Goal: Find contact information: Find contact information

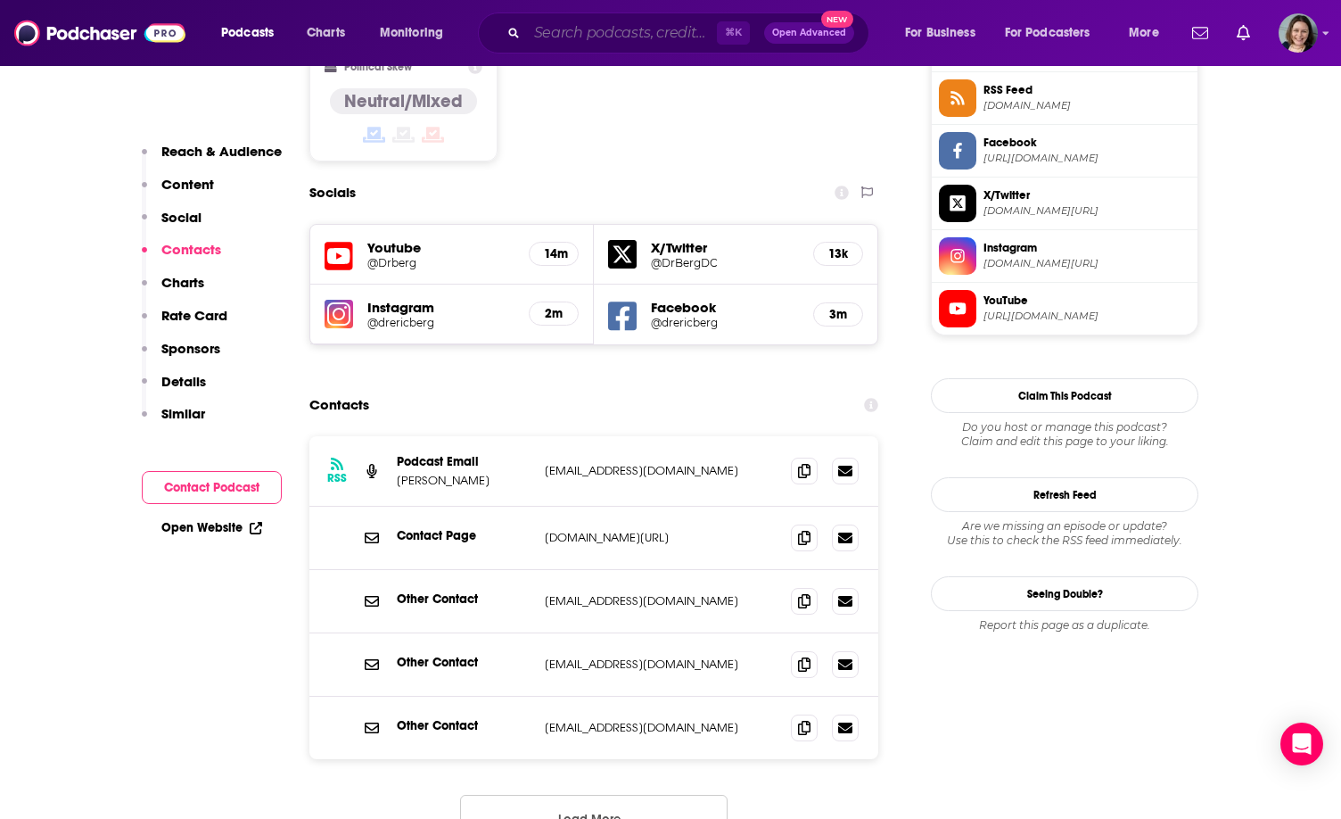
click at [564, 35] on input "Search podcasts, credits, & more..." at bounding box center [622, 33] width 190 height 29
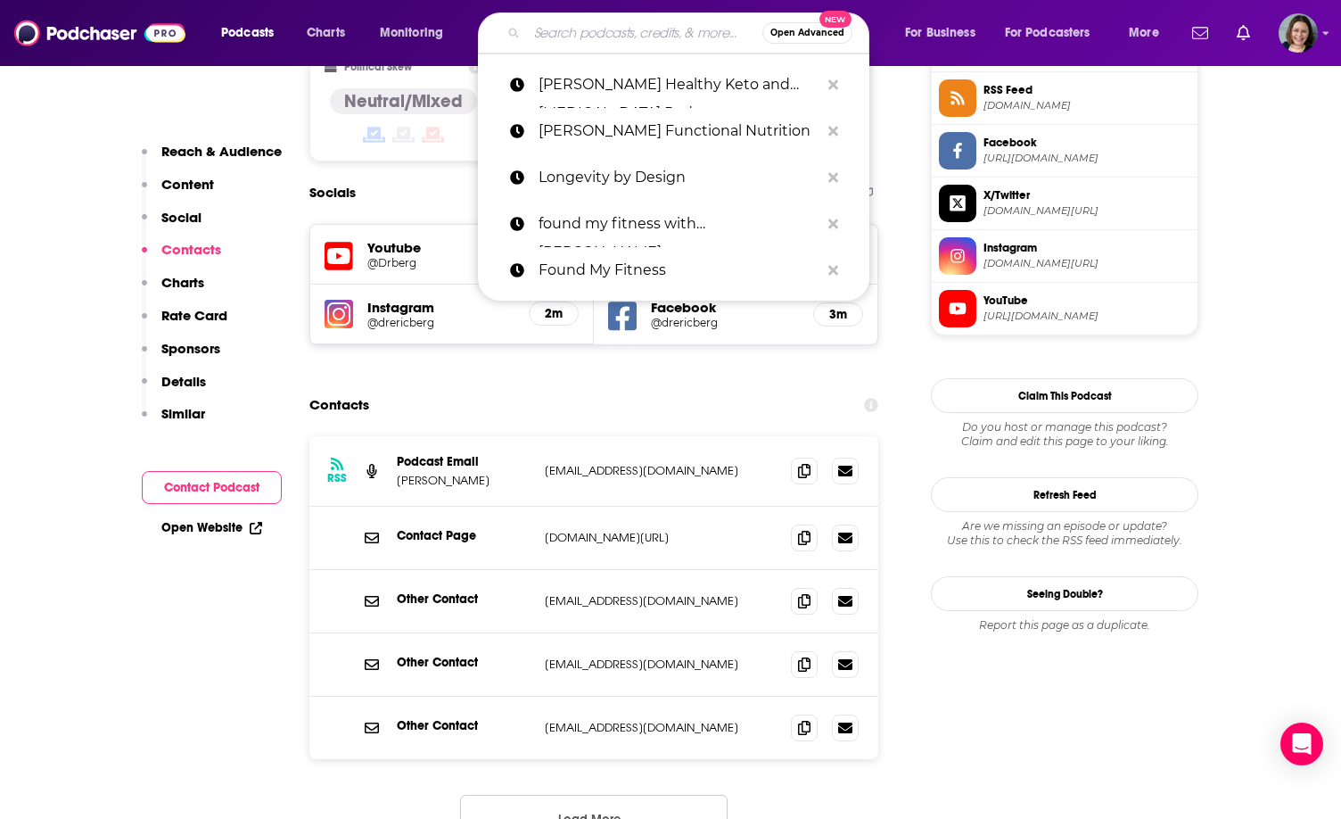
paste input "The Metabolic Classroom with [PERSON_NAME]"
type input "The Metabolic Classroom with [PERSON_NAME]"
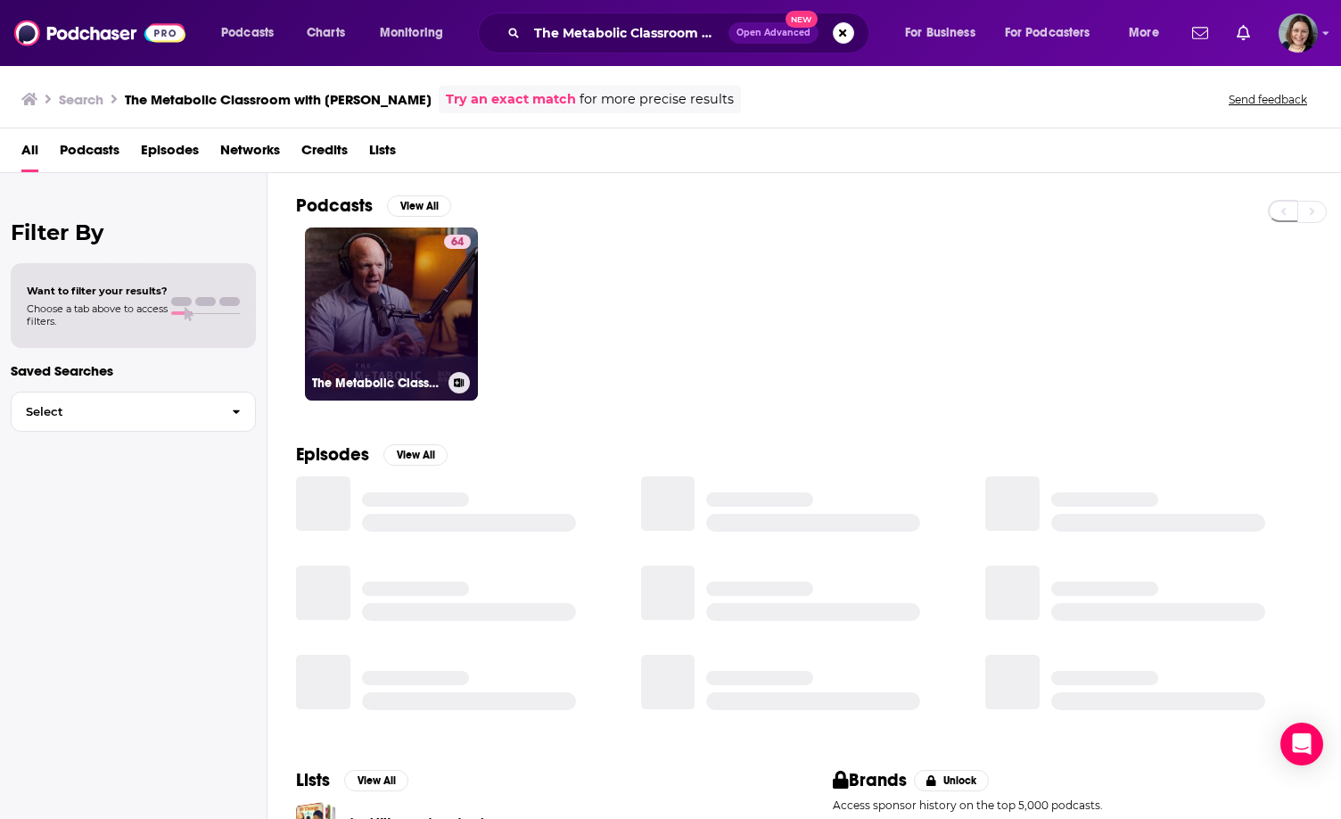
click at [383, 331] on link "64 The Metabolic Classroom with [PERSON_NAME]" at bounding box center [391, 313] width 173 height 173
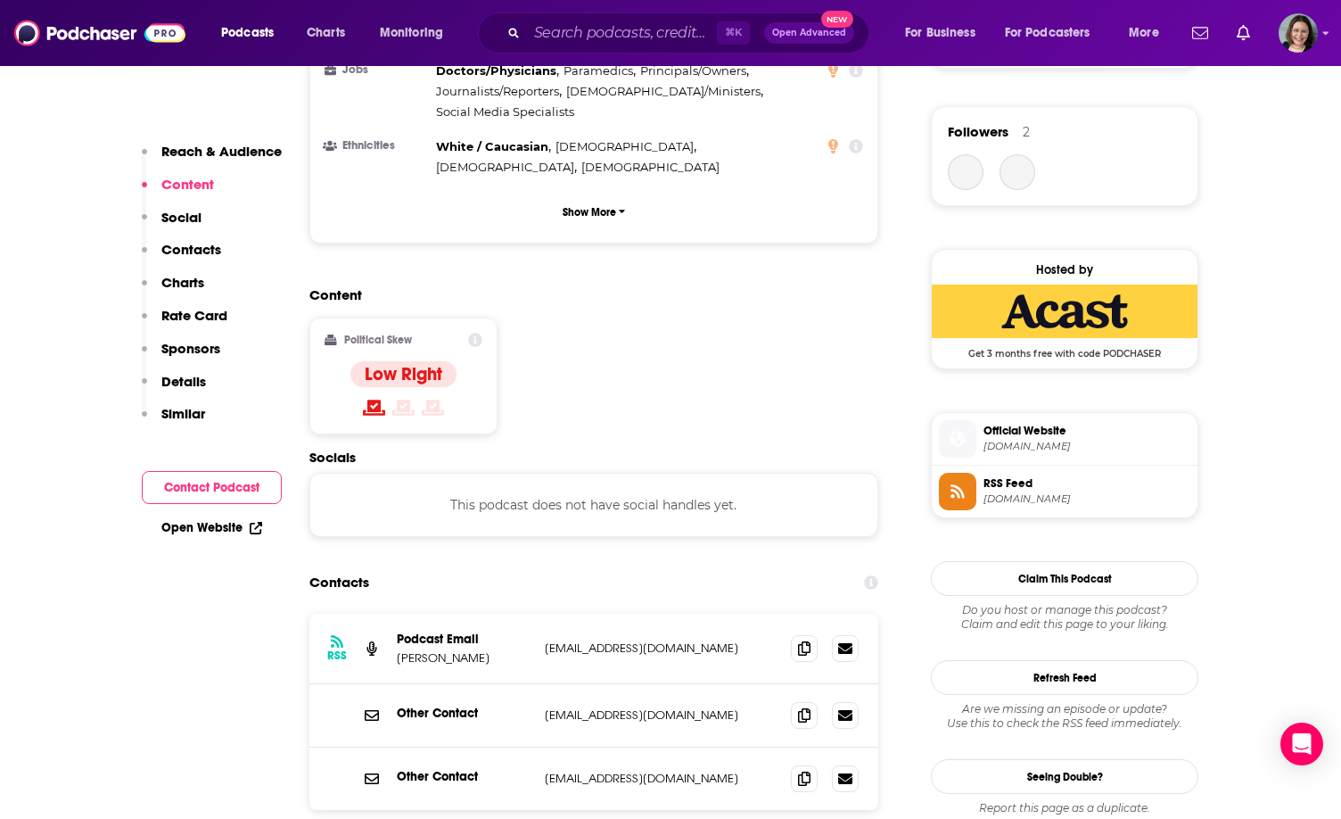
scroll to position [1319, 0]
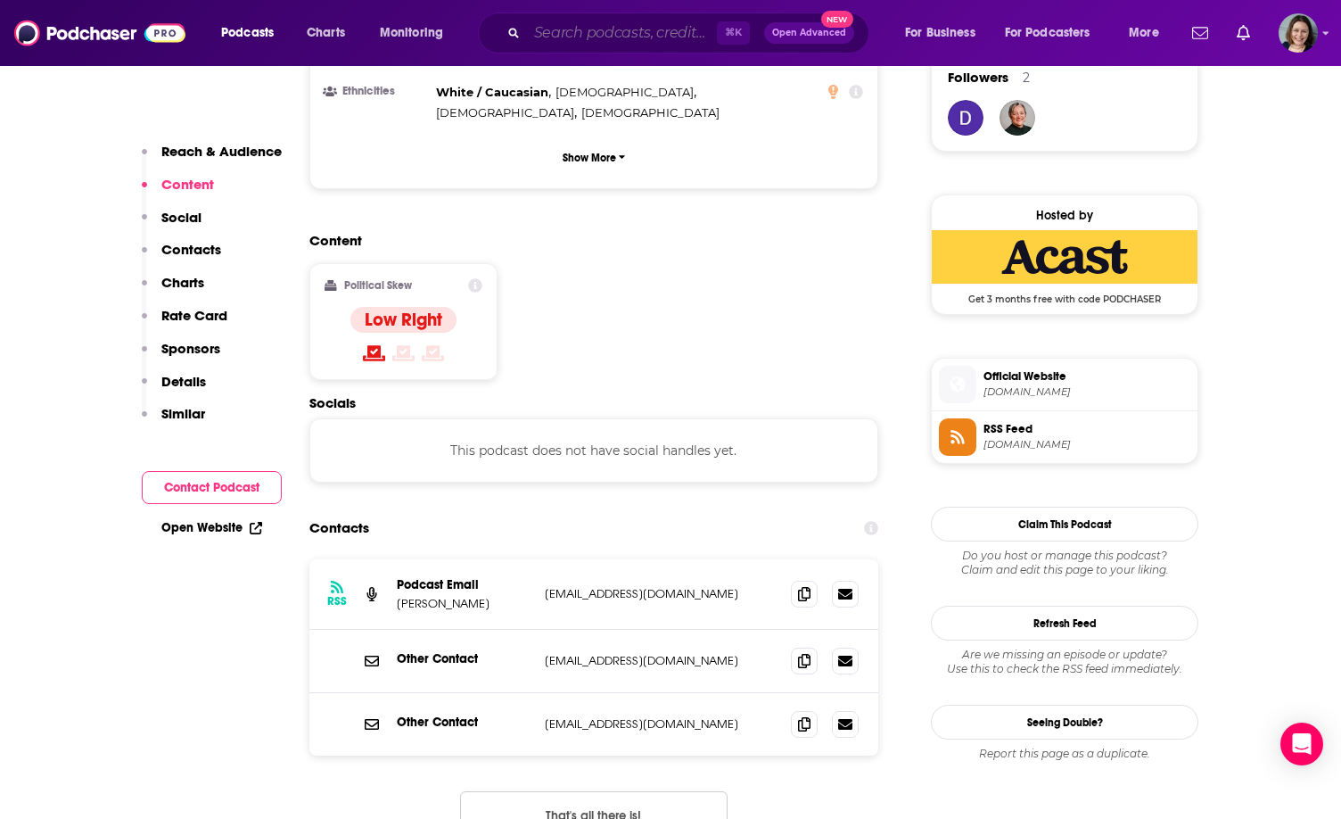
click at [634, 39] on input "Search podcasts, credits, & more..." at bounding box center [622, 33] width 190 height 29
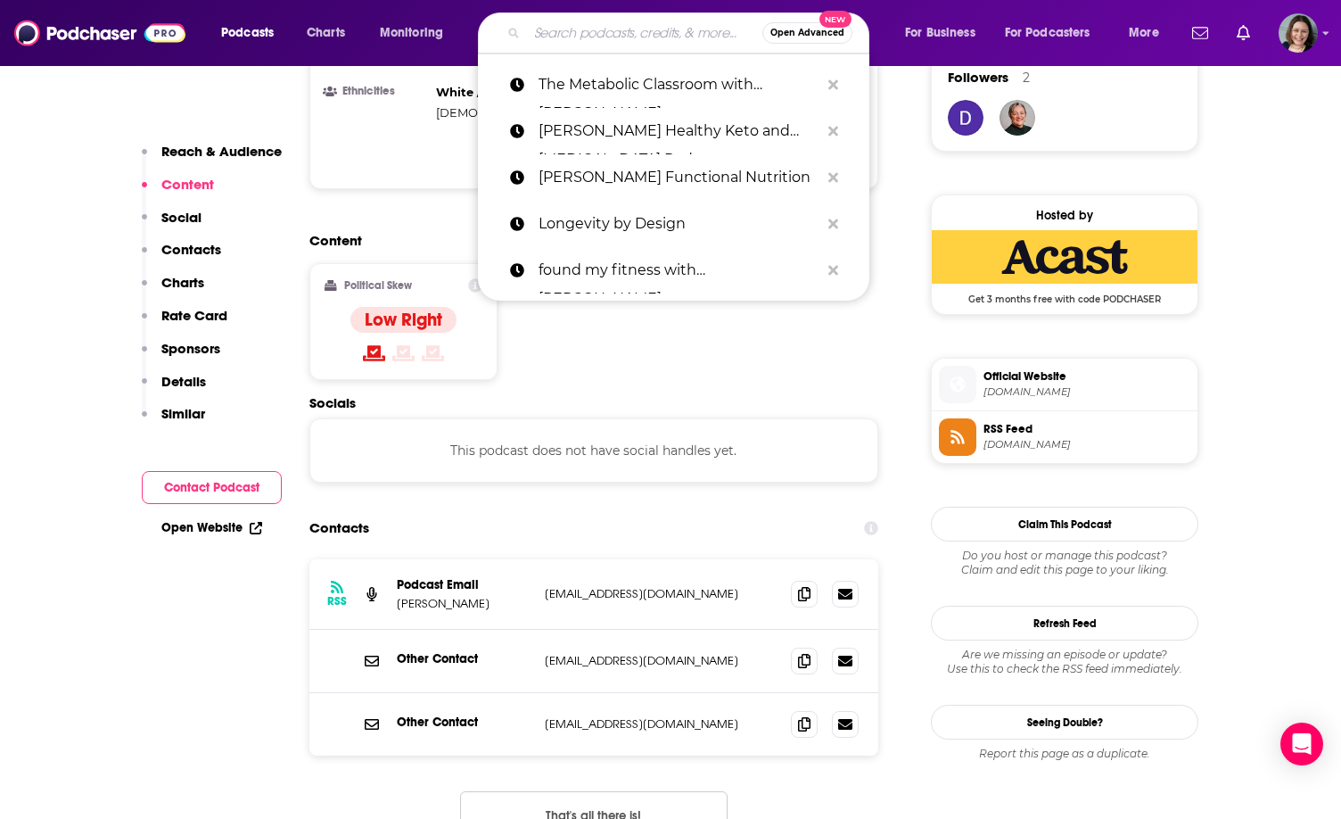
paste input "LEVELS – A Whole New Level"
type input "LEVELS – A Whole New Level"
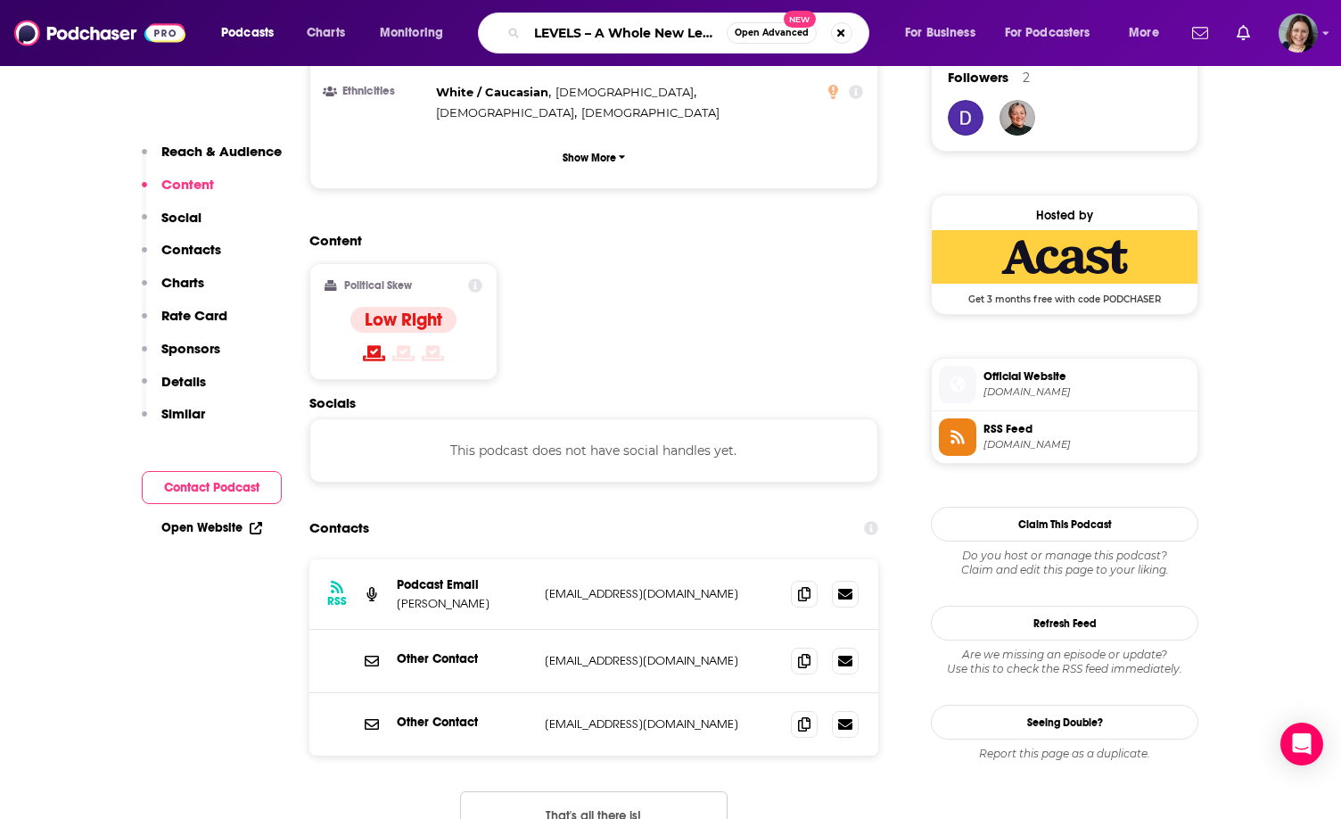
scroll to position [0, 5]
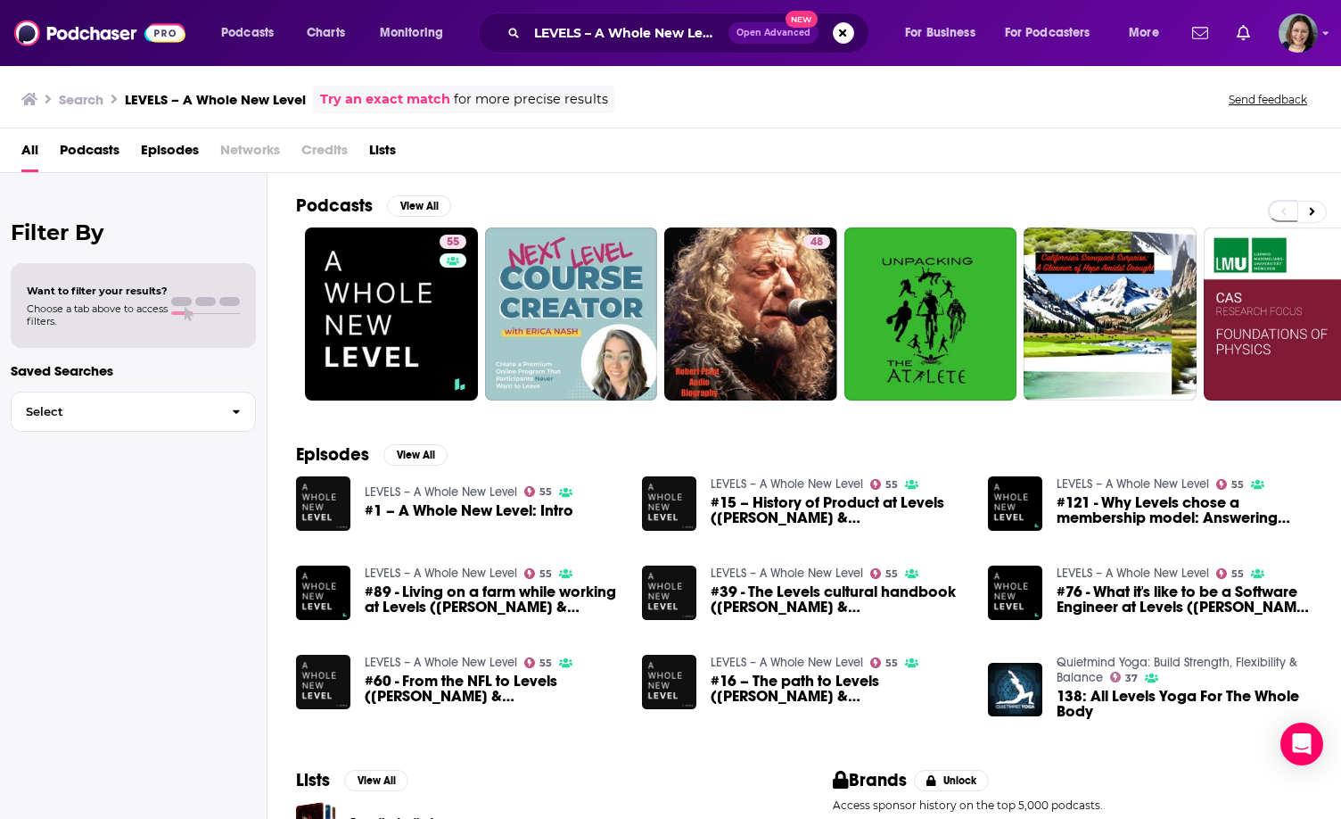
scroll to position [137, 0]
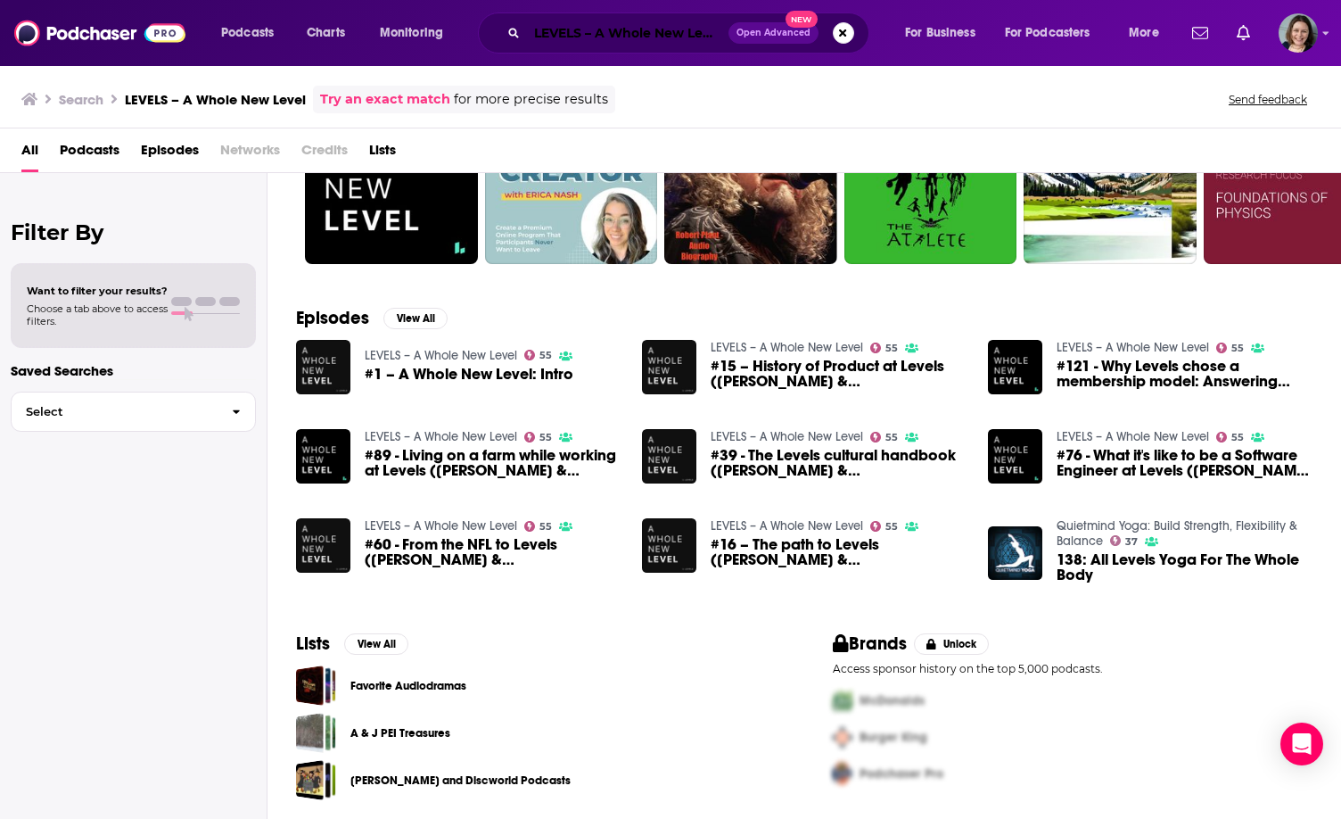
click at [695, 26] on input "LEVELS – A Whole New Level" at bounding box center [628, 33] width 202 height 29
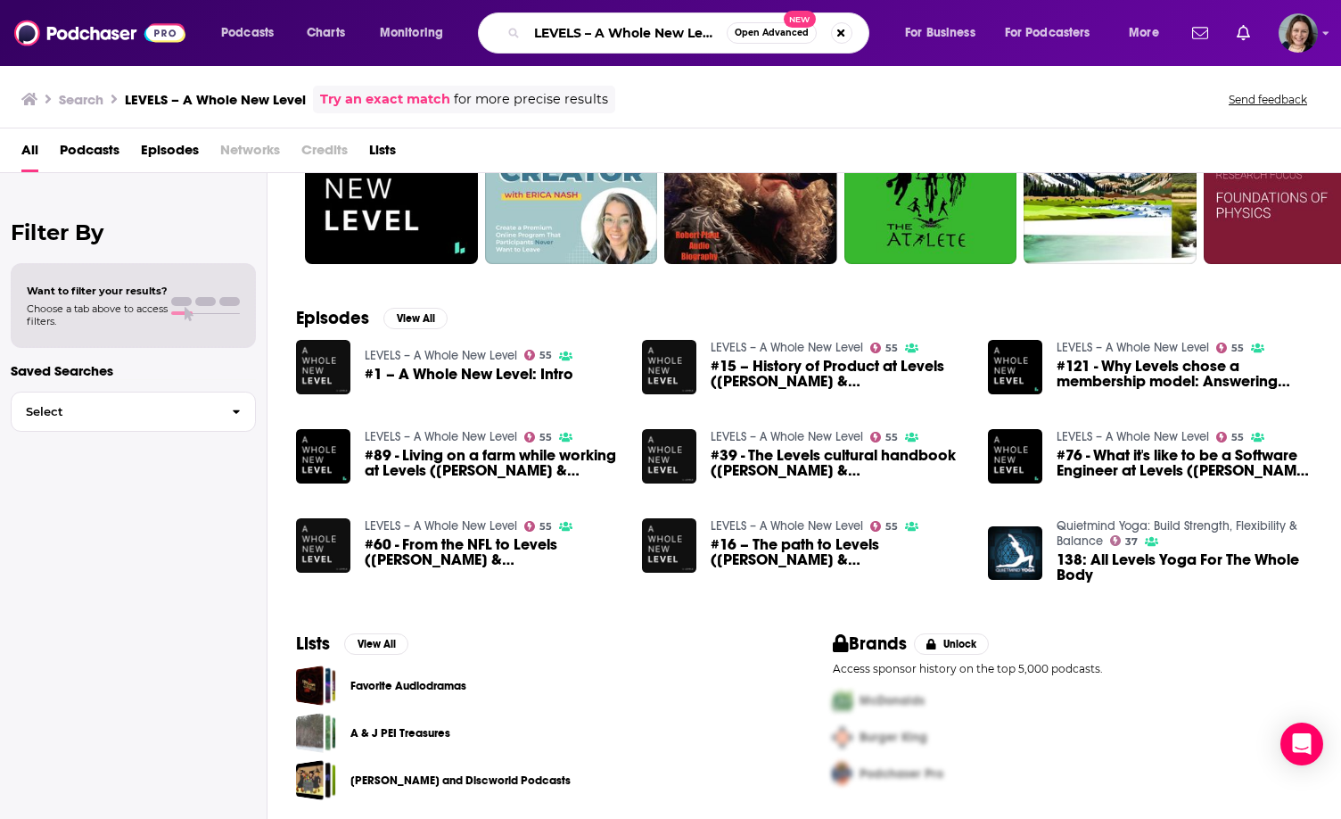
click at [695, 26] on input "LEVELS – A Whole New Level" at bounding box center [627, 33] width 200 height 29
paste input "The [PERSON_NAME] Show Welcome"
type input "The [PERSON_NAME] Show Welcome"
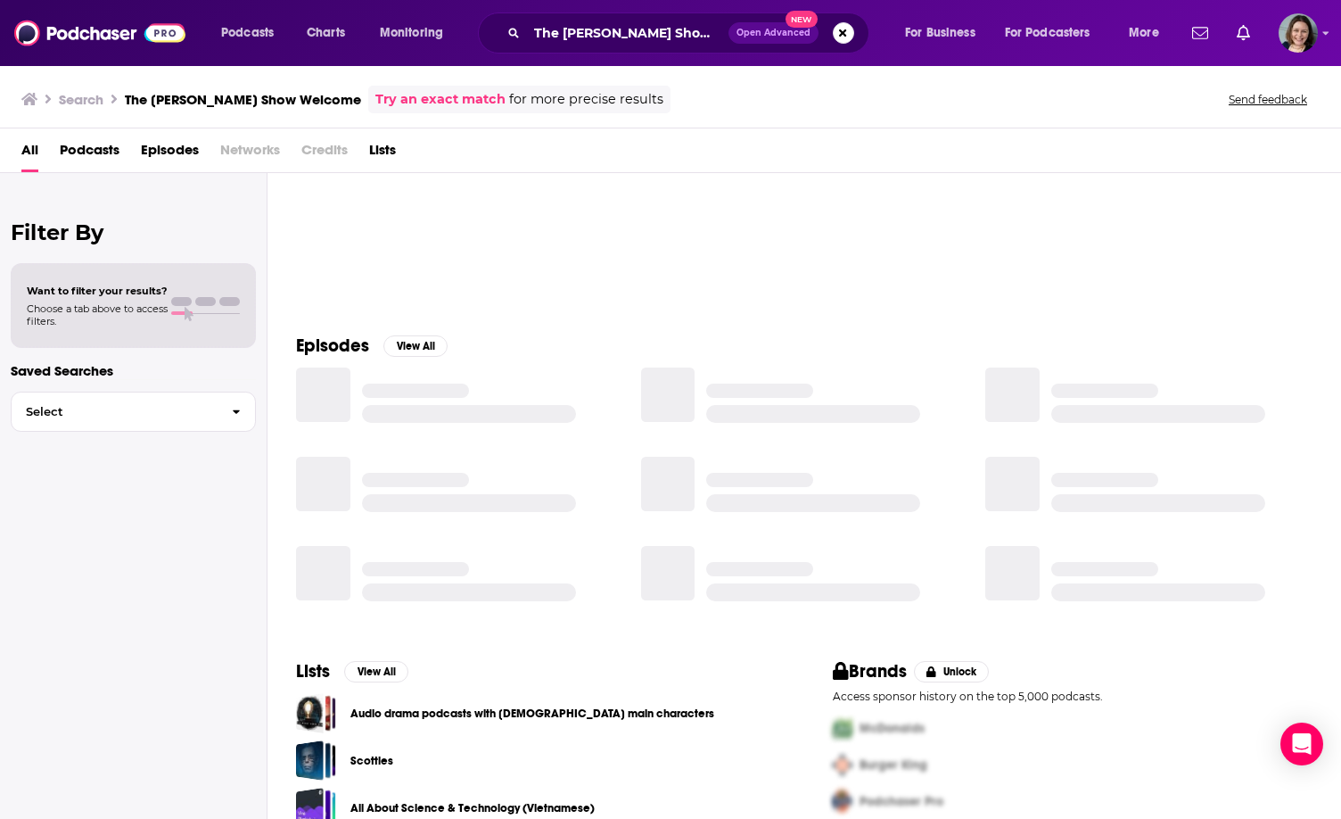
scroll to position [137, 0]
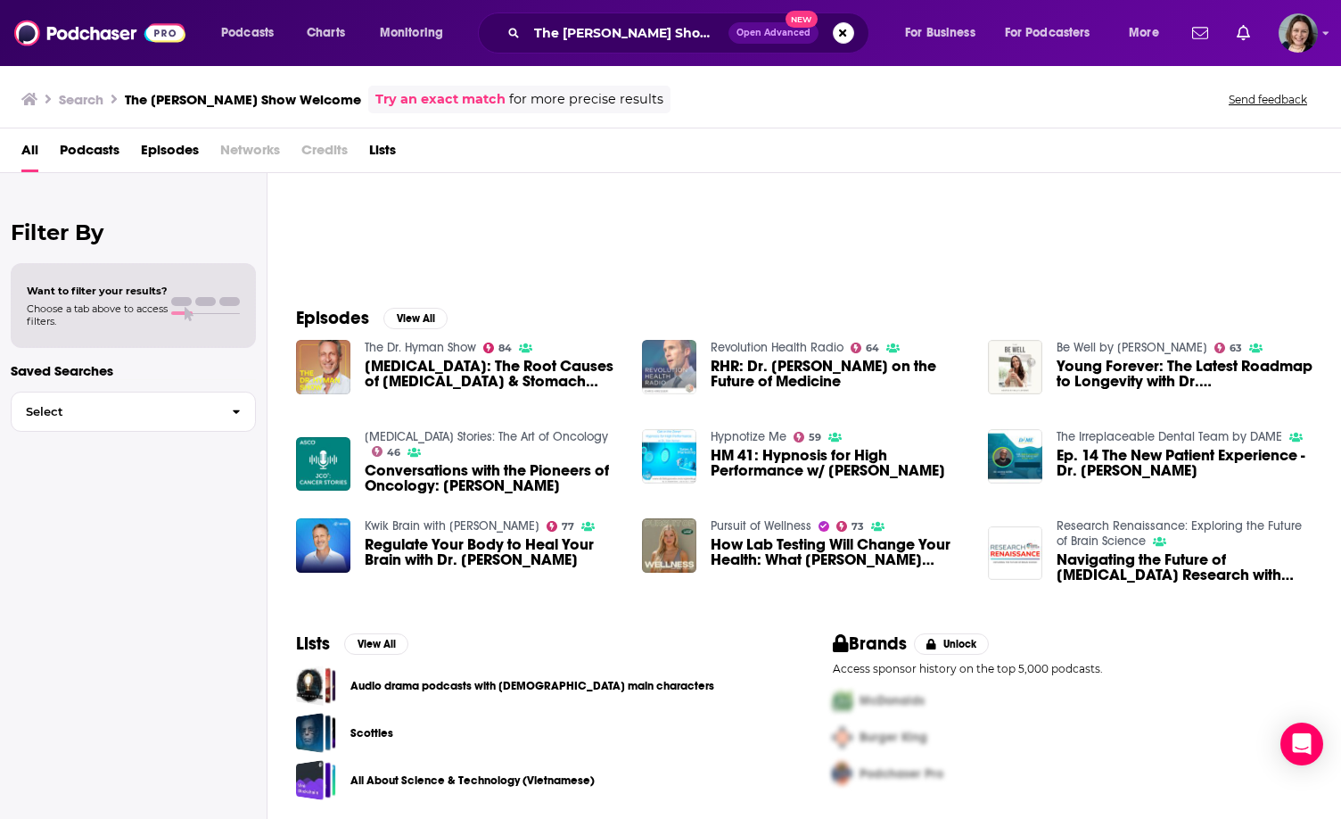
click at [679, 360] on img "RHR: Dr. Mark Hyman on the Future of Medicine" at bounding box center [669, 367] width 54 height 54
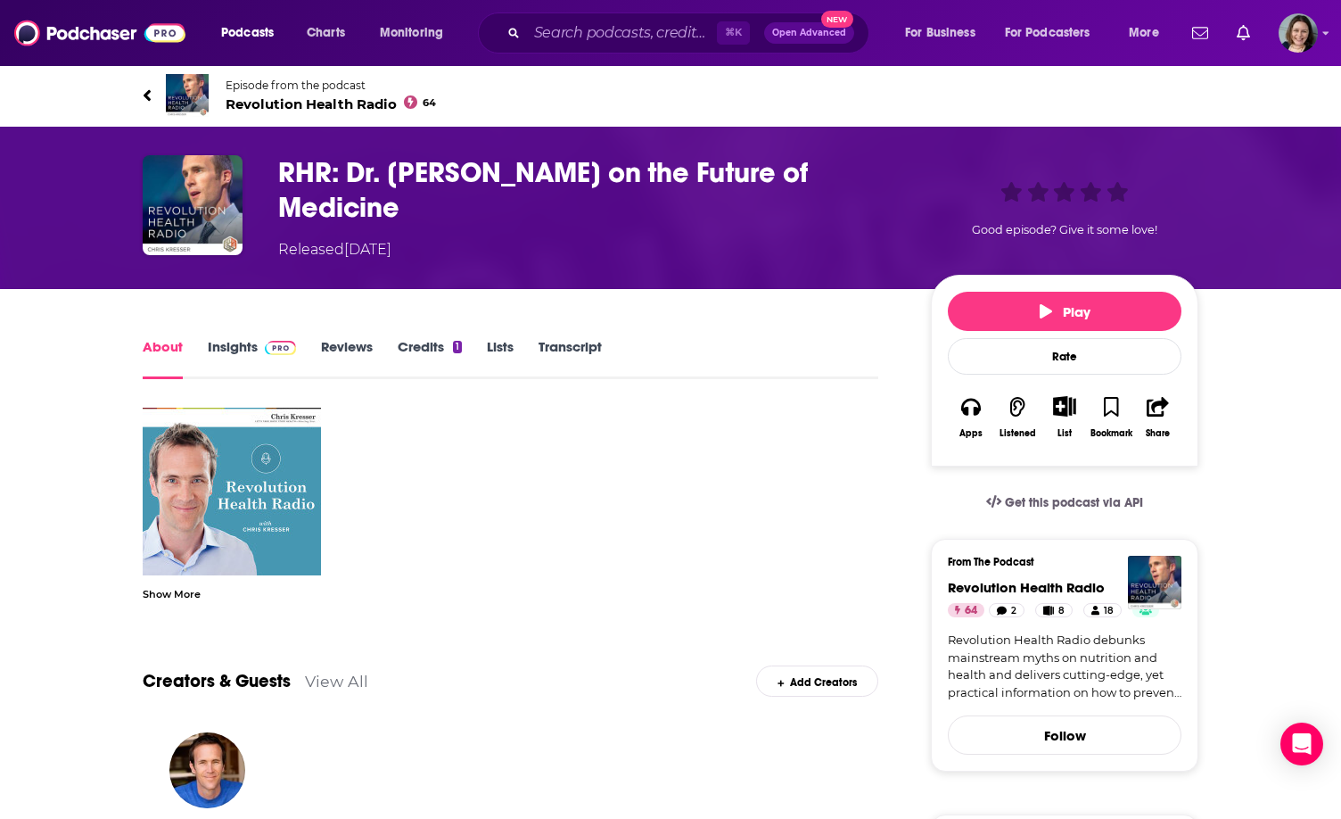
click at [255, 347] on link "Insights" at bounding box center [252, 358] width 88 height 41
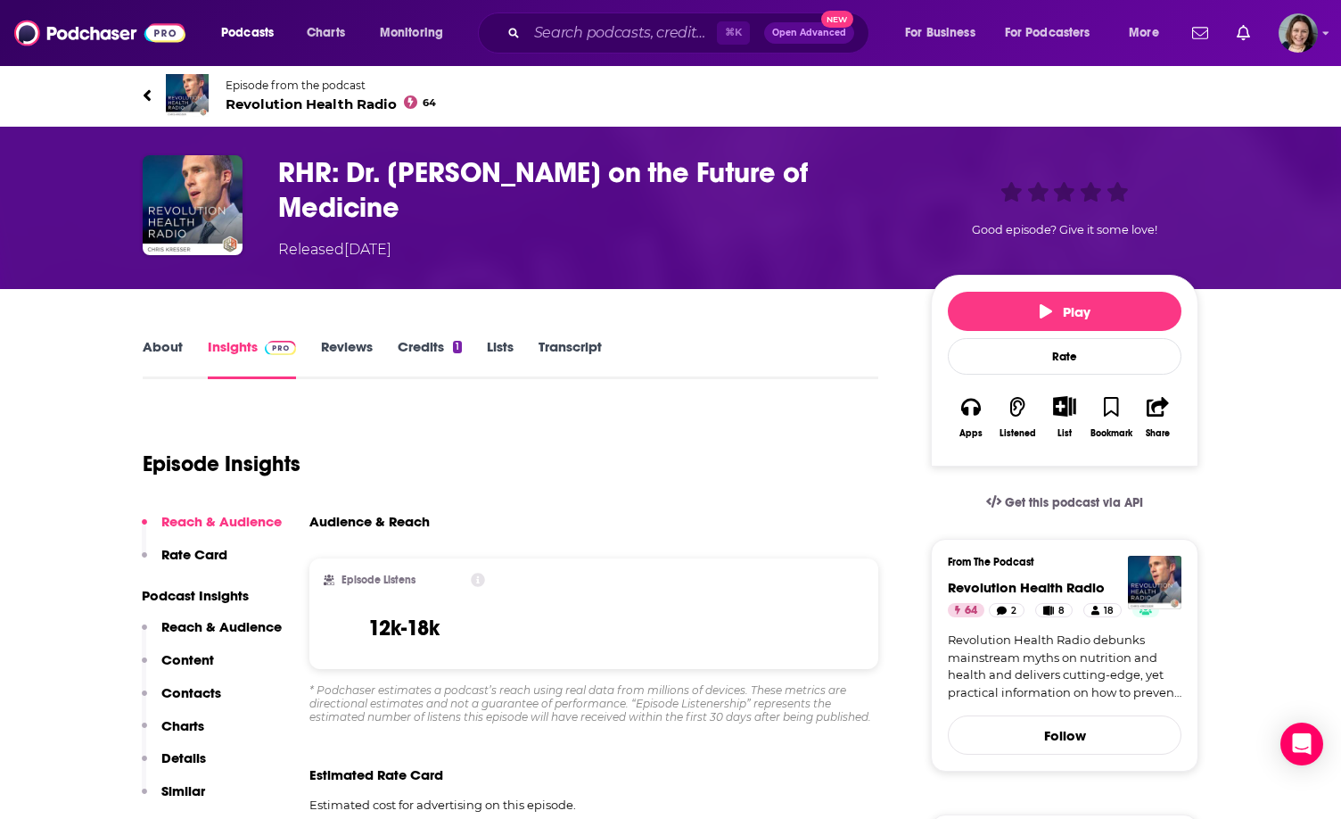
click at [169, 340] on link "About" at bounding box center [163, 358] width 40 height 41
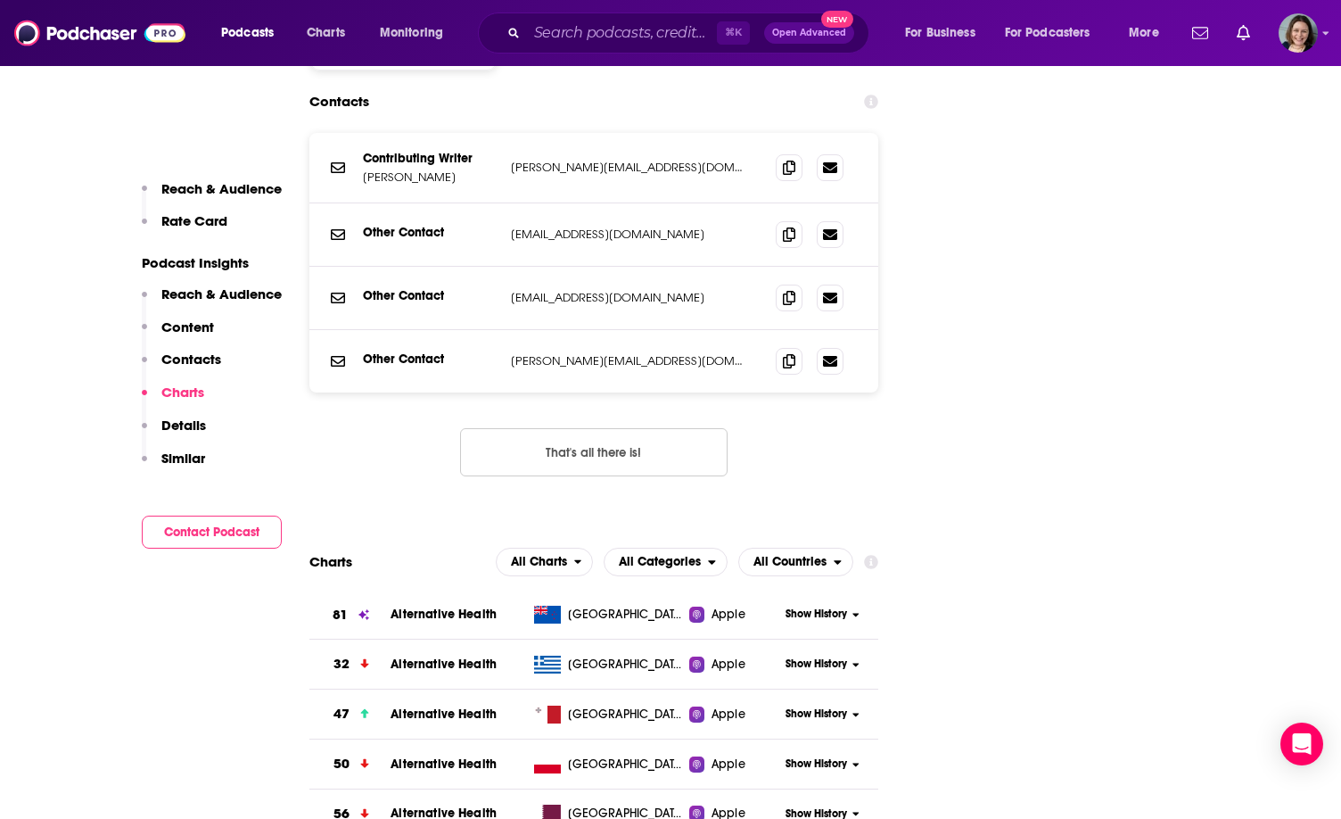
scroll to position [2580, 0]
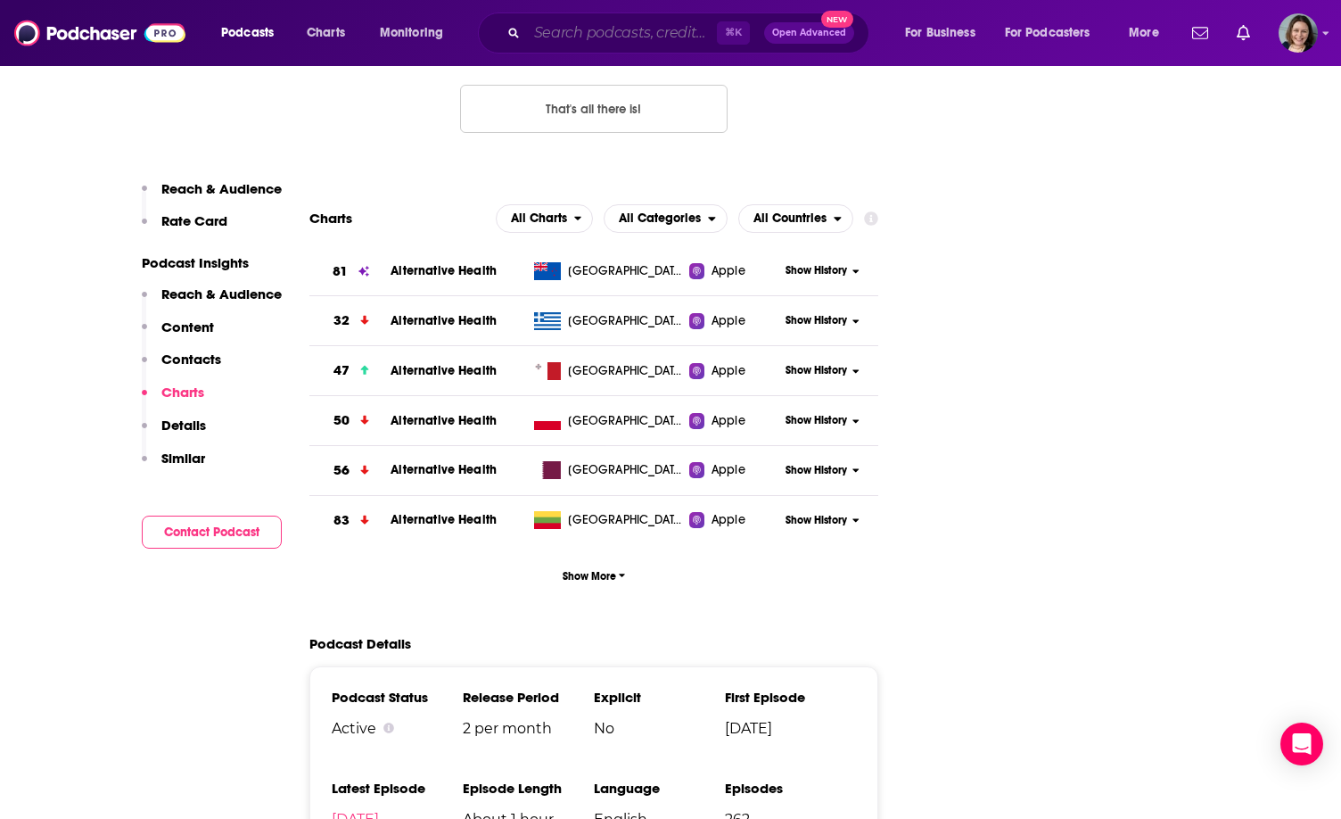
click at [595, 38] on input "Search podcasts, credits, & more..." at bounding box center [622, 33] width 190 height 29
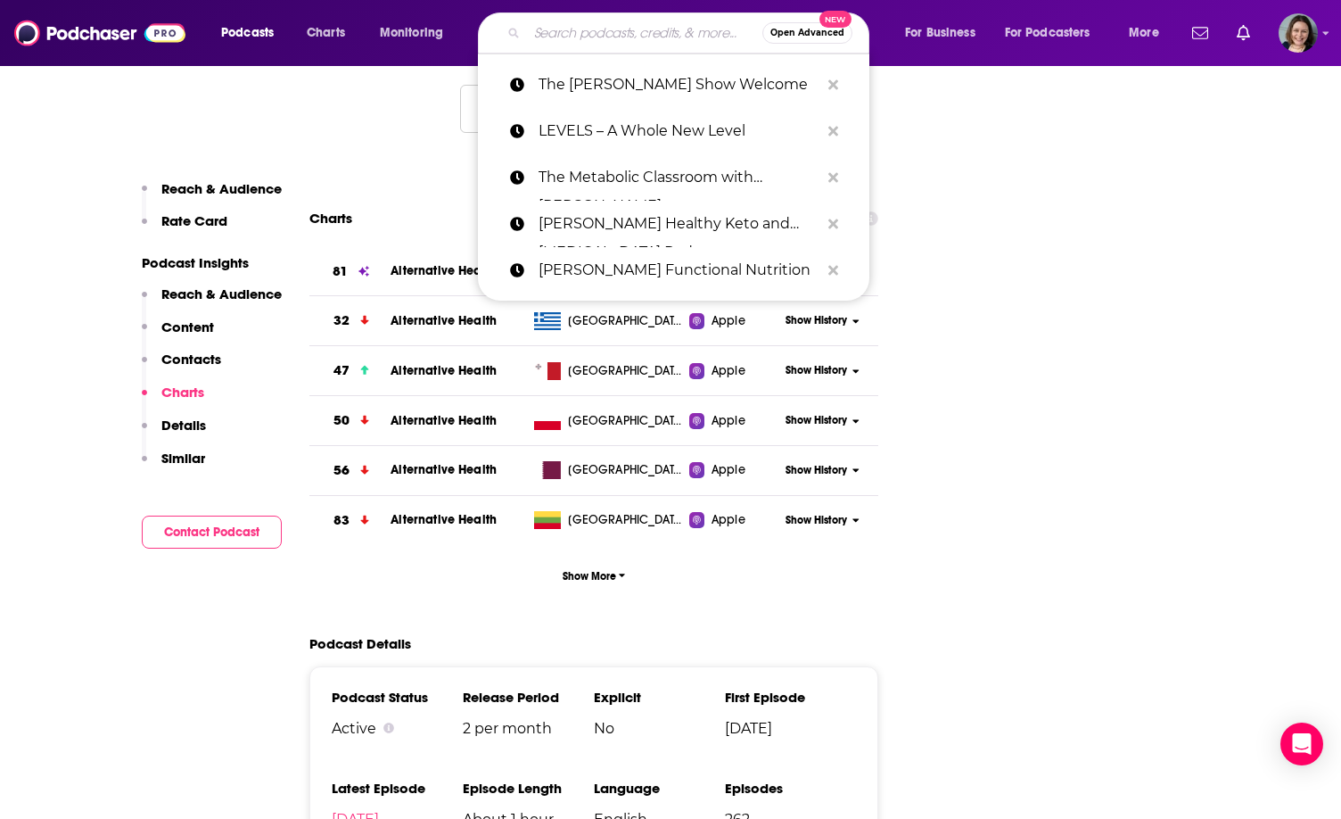
paste input "What The Func?!"
type input "What The Func?!"
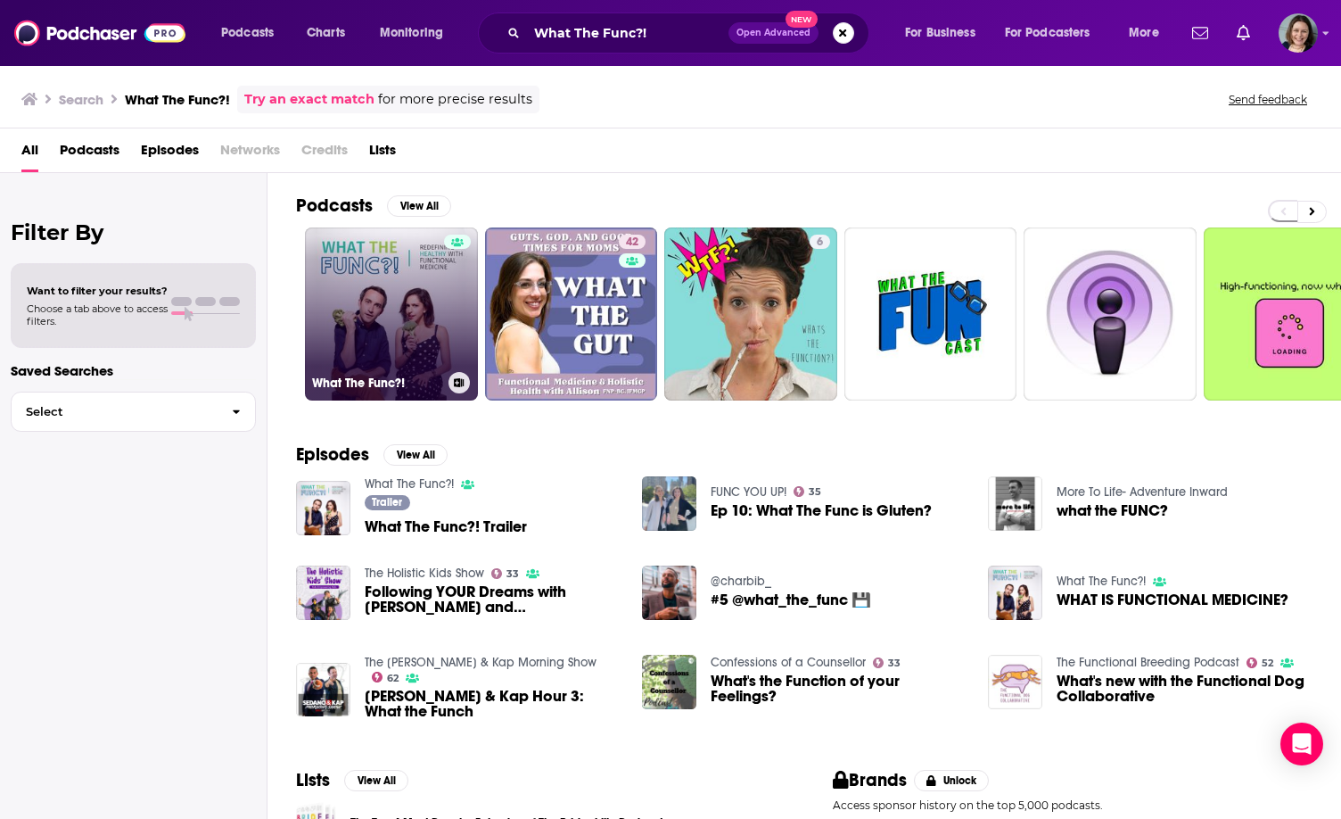
click at [370, 356] on link "What The Func?!" at bounding box center [391, 313] width 173 height 173
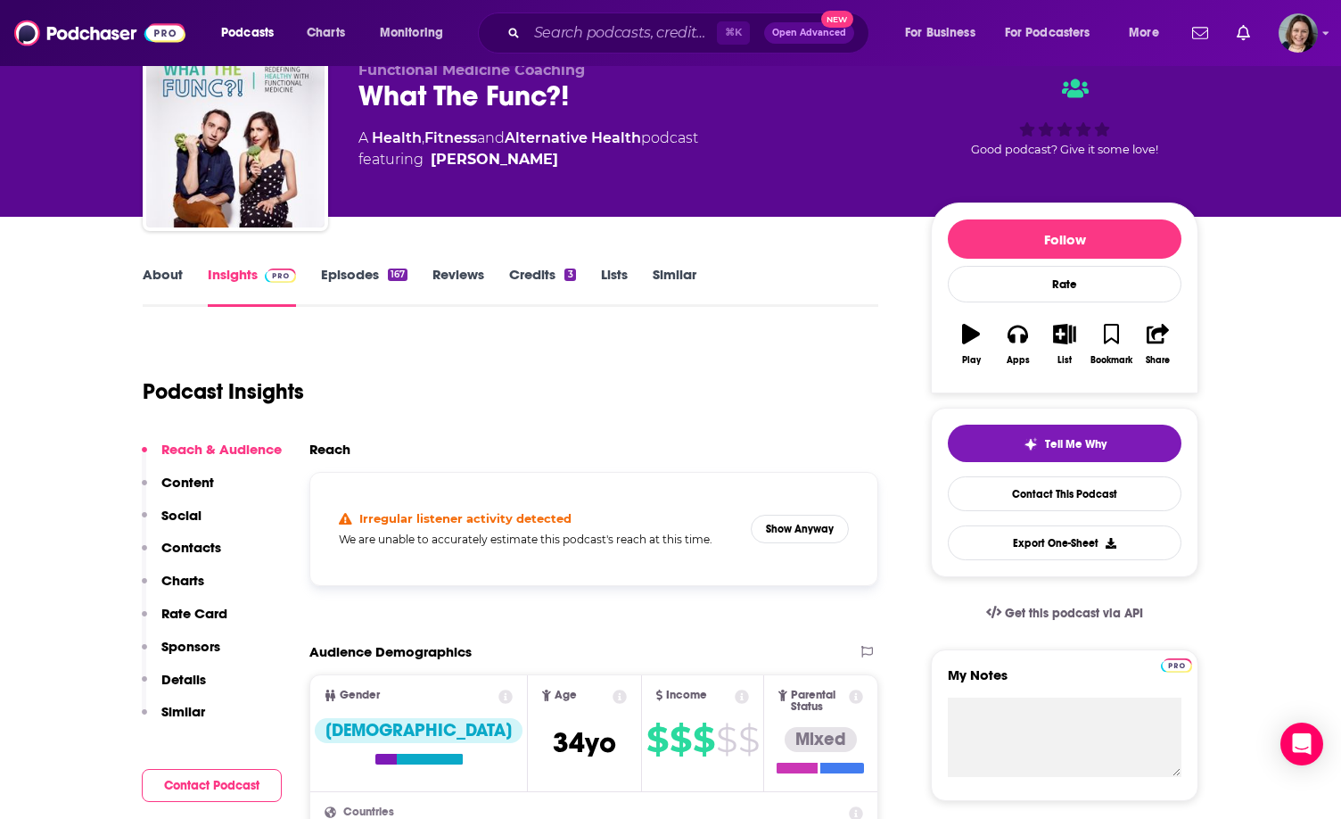
scroll to position [75, 0]
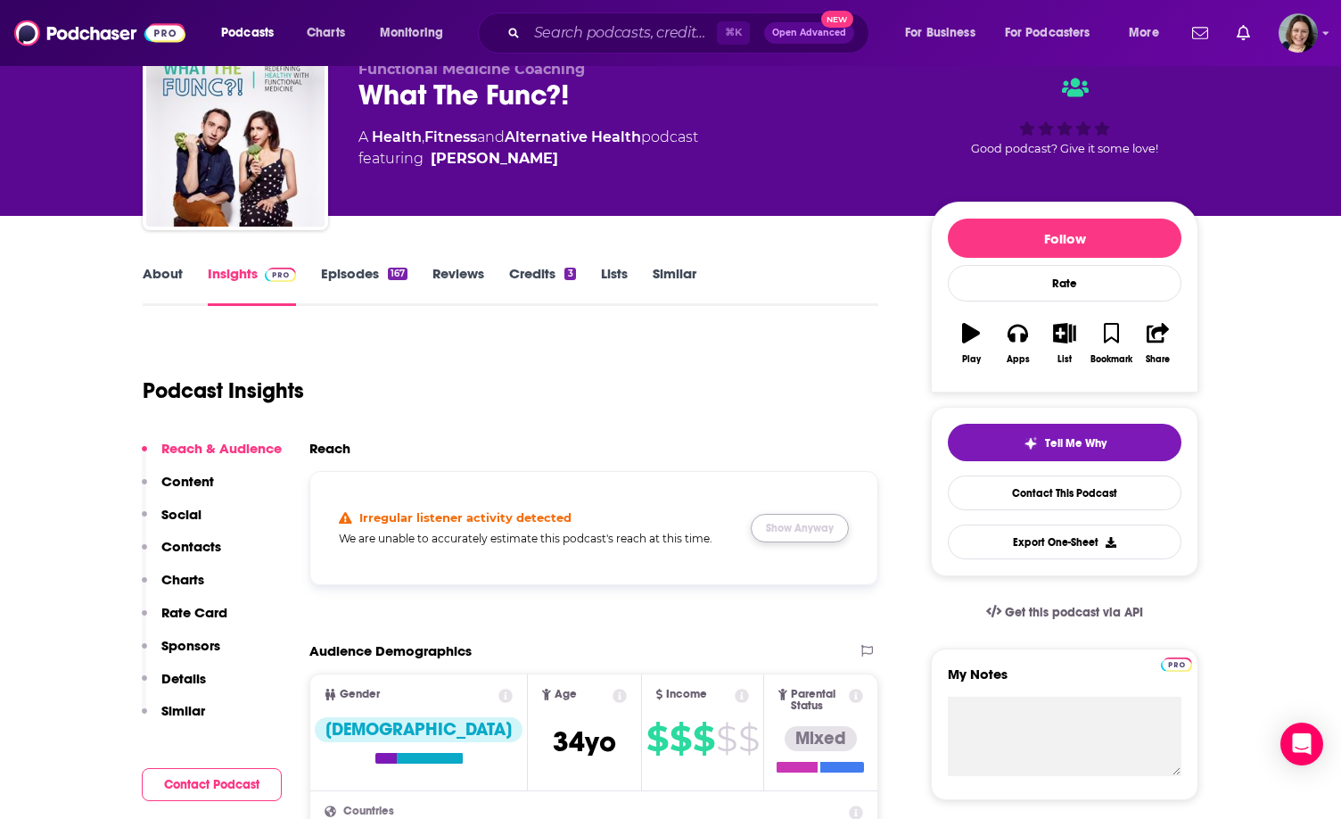
click at [812, 530] on button "Show Anyway" at bounding box center [800, 528] width 98 height 29
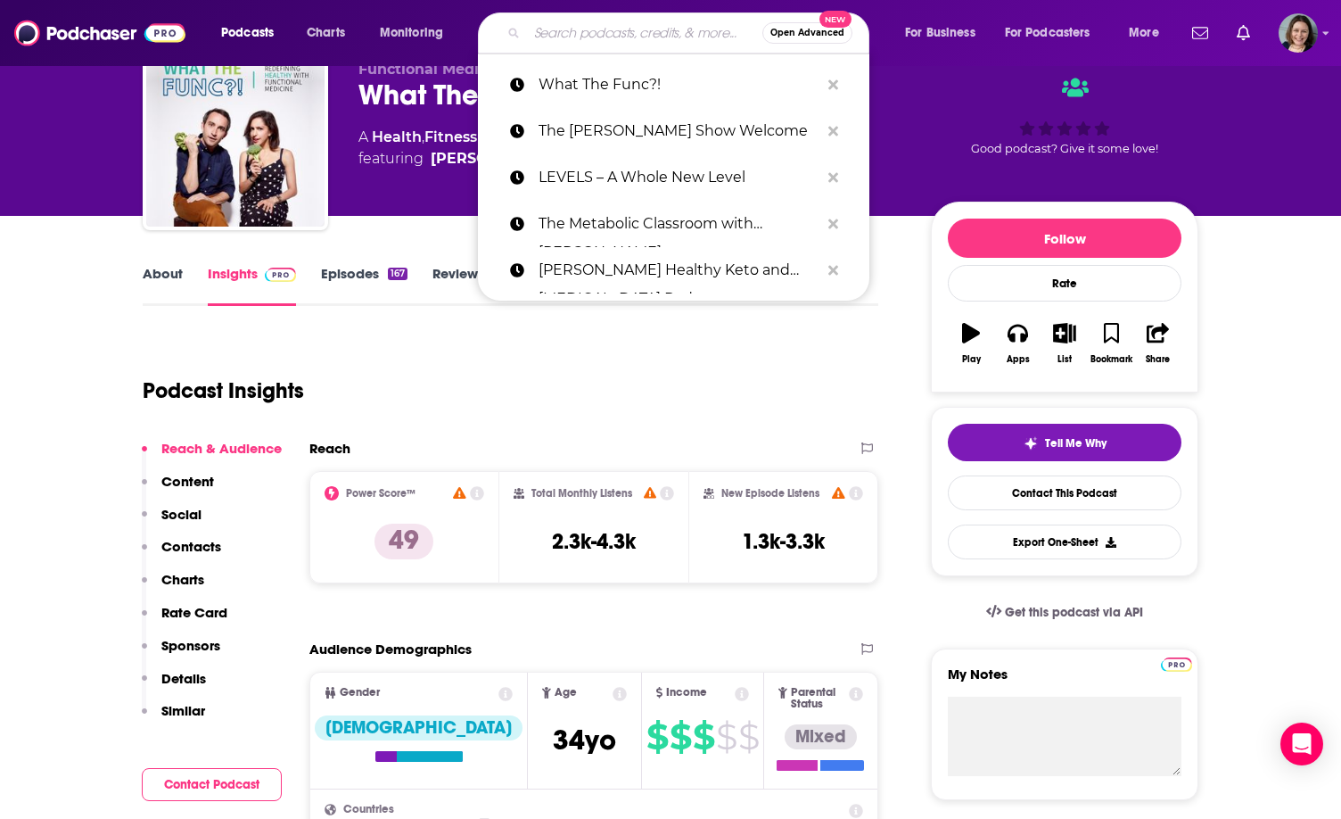
click at [547, 38] on input "Search podcasts, credits, & more..." at bounding box center [644, 33] width 235 height 29
paste input "FX Medicine Podcast Central"
type input "FX Medicine Podcast Central"
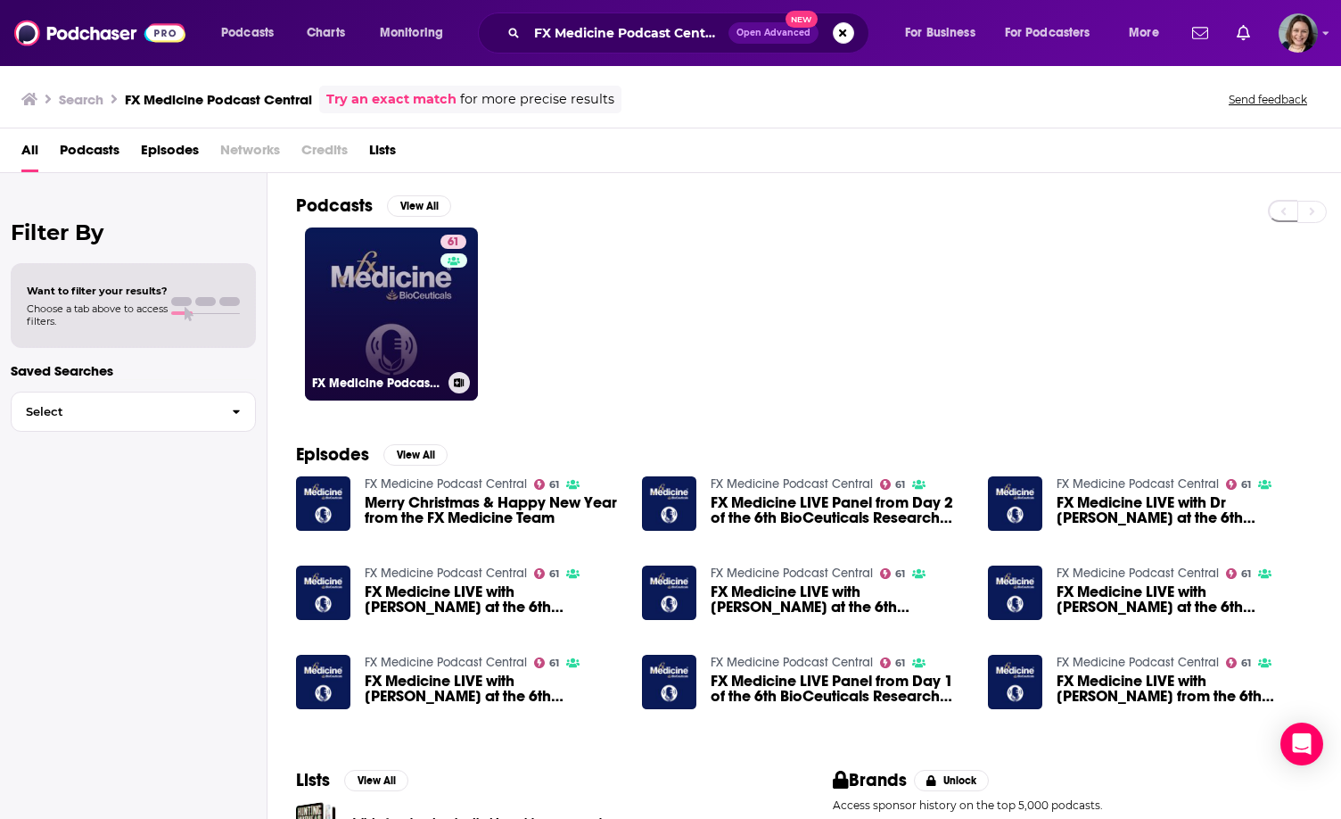
click at [392, 320] on link "61 FX Medicine Podcast Central" at bounding box center [391, 313] width 173 height 173
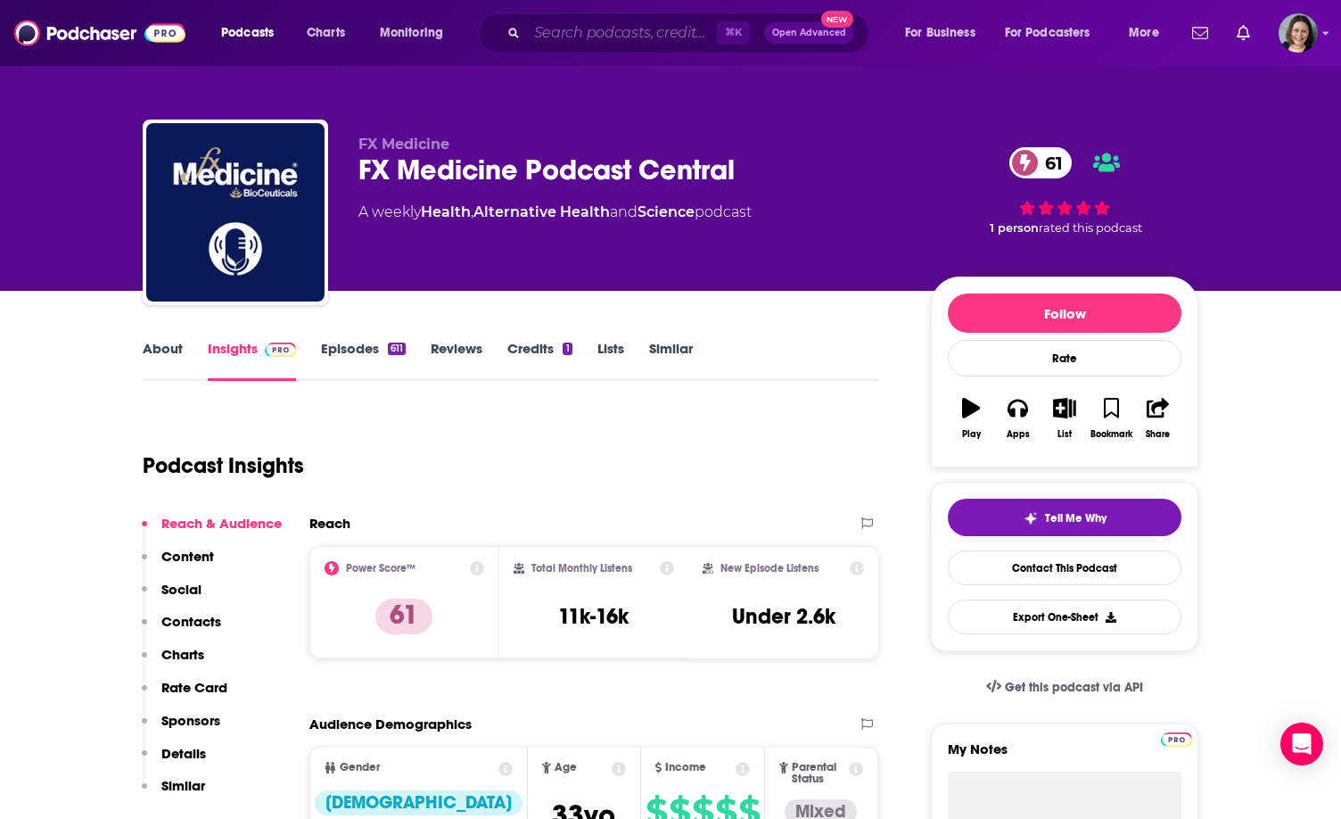
click at [595, 31] on input "Search podcasts, credits, & more..." at bounding box center [622, 33] width 190 height 29
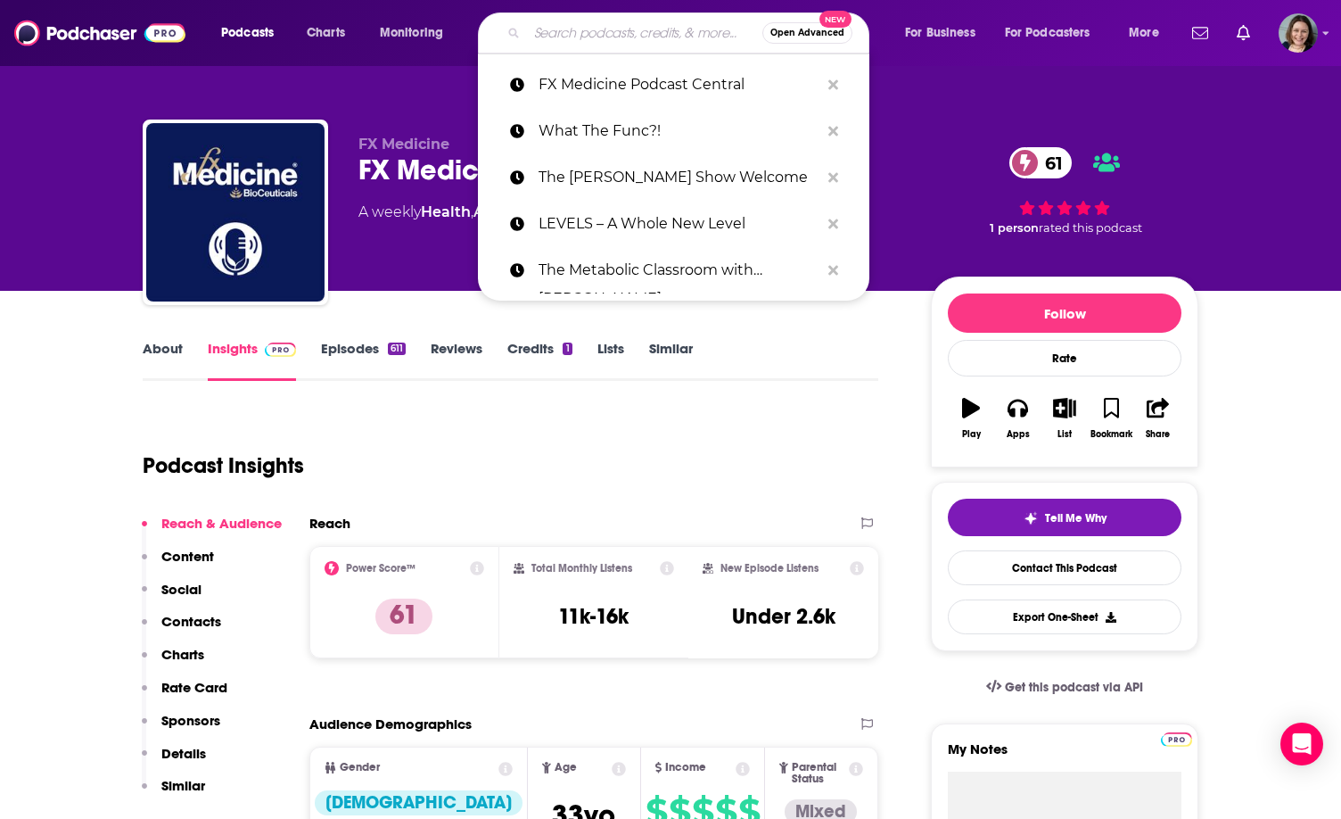
paste input "The Dr. [PERSON_NAME] Show"
type input "The Dr. [PERSON_NAME] Show"
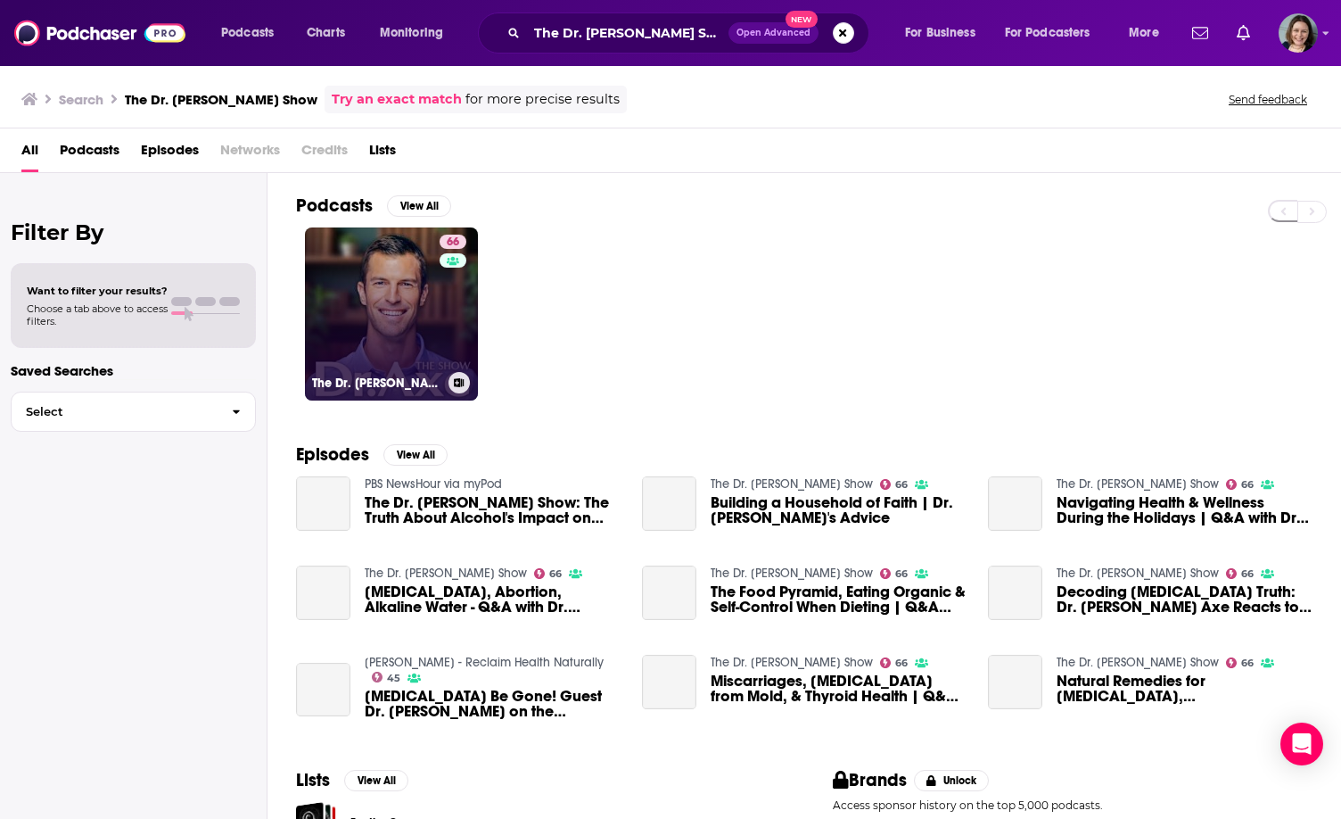
click at [410, 354] on link "66 The Dr. [PERSON_NAME] Show" at bounding box center [391, 313] width 173 height 173
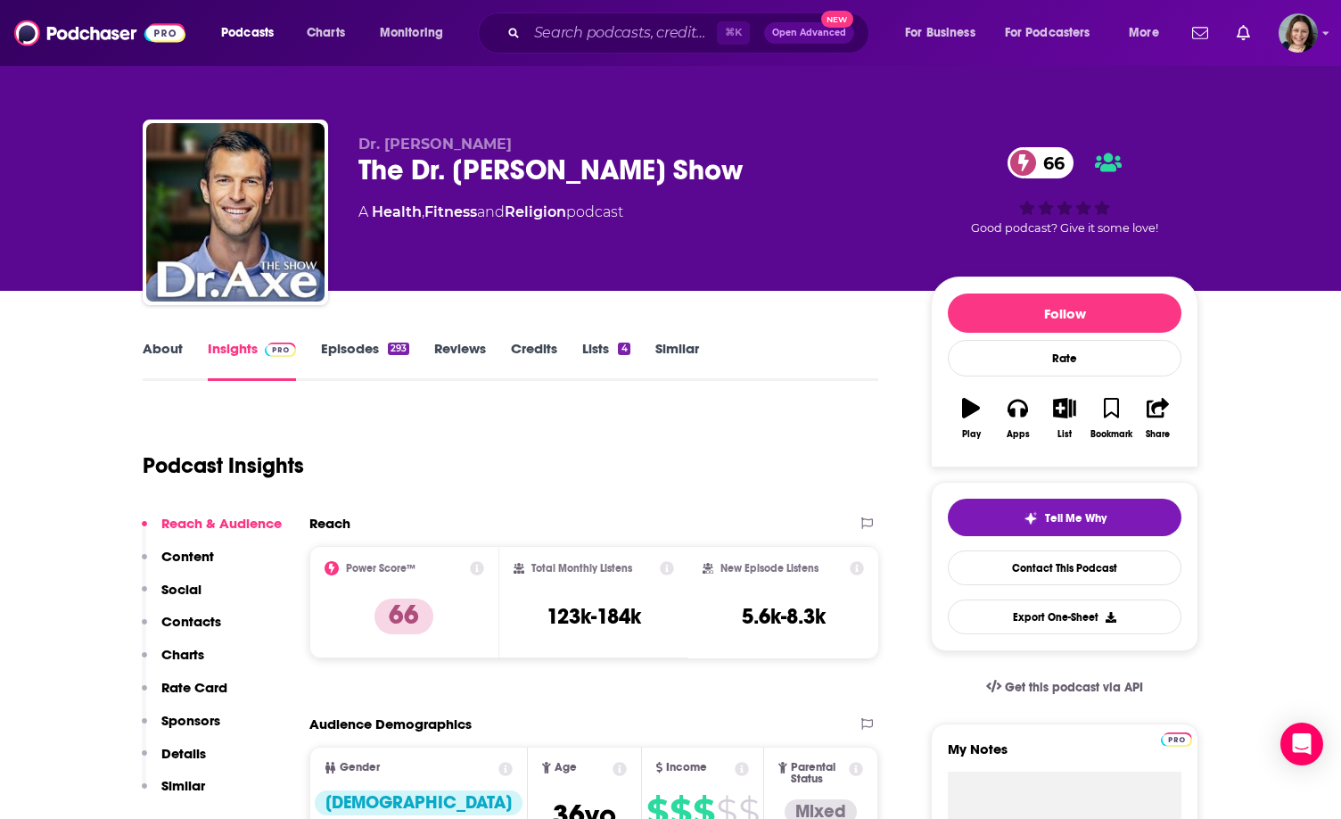
click at [162, 350] on link "About" at bounding box center [163, 360] width 40 height 41
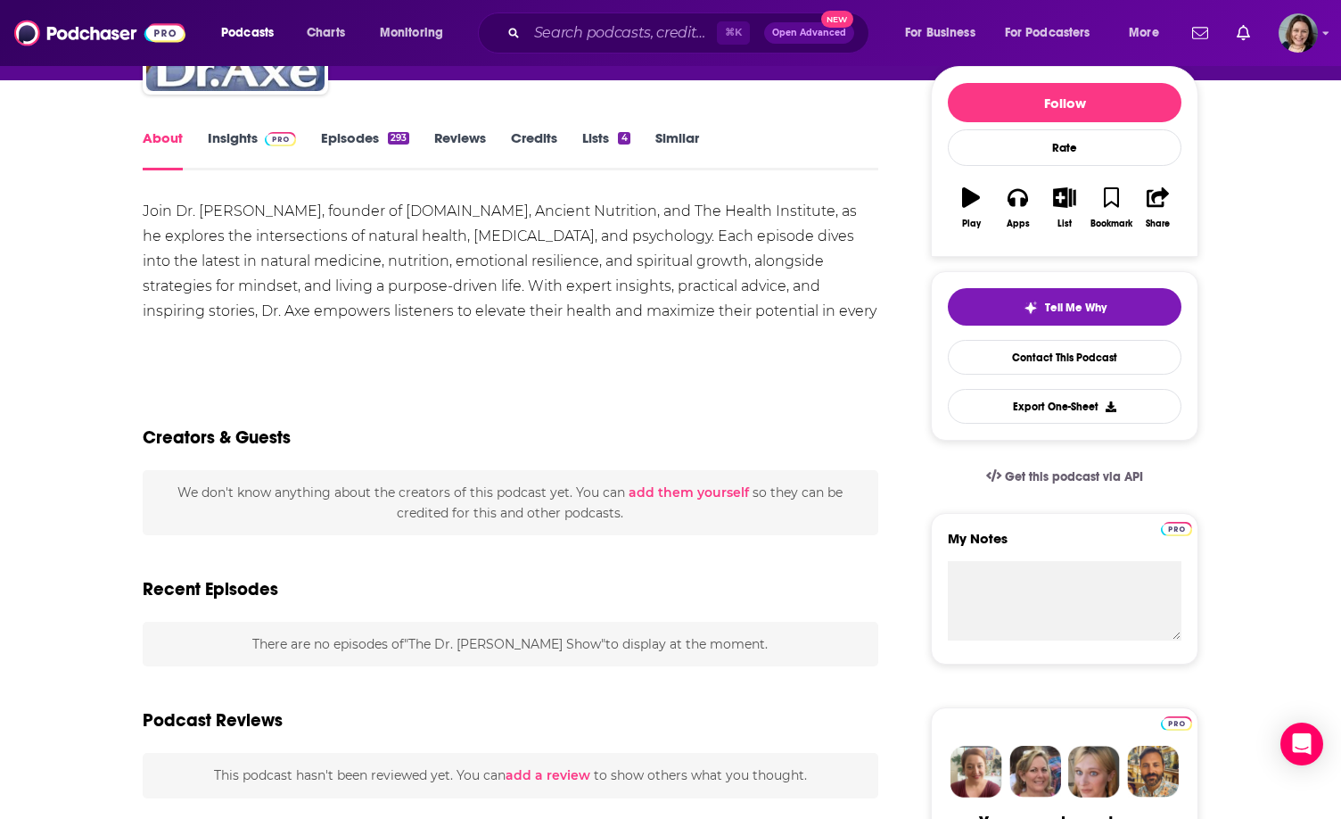
scroll to position [211, 0]
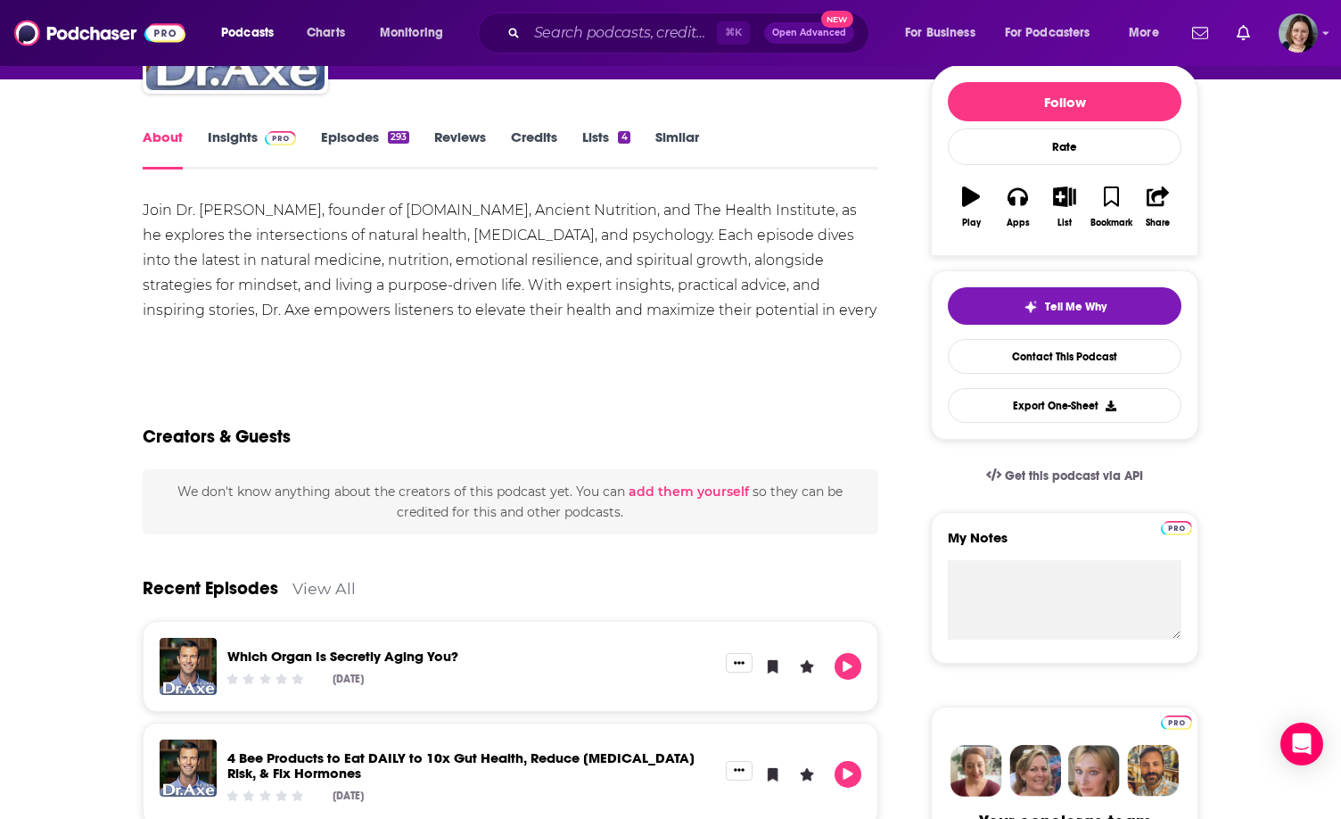
click at [239, 136] on link "Insights" at bounding box center [252, 148] width 88 height 41
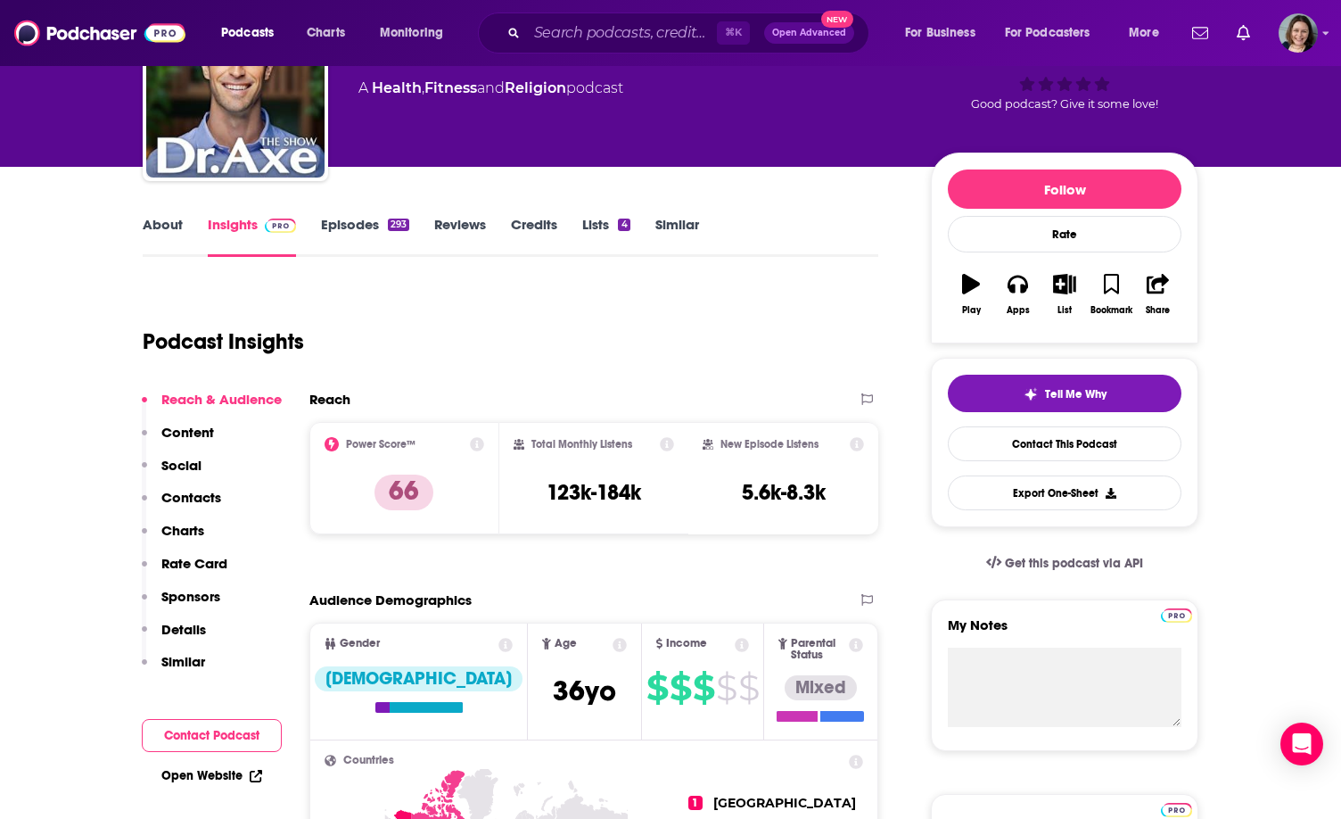
scroll to position [140, 0]
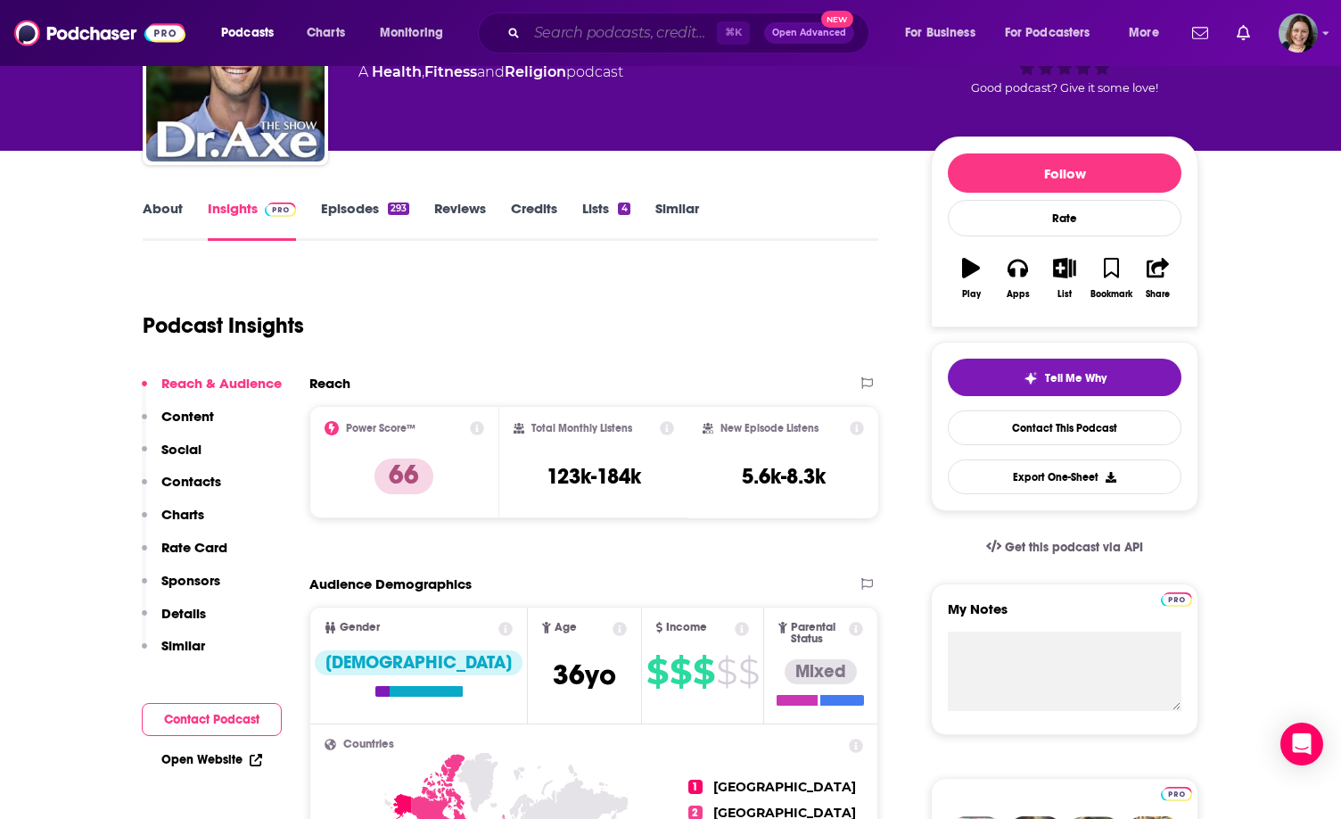
click at [544, 36] on input "Search podcasts, credits, & more..." at bounding box center [622, 33] width 190 height 29
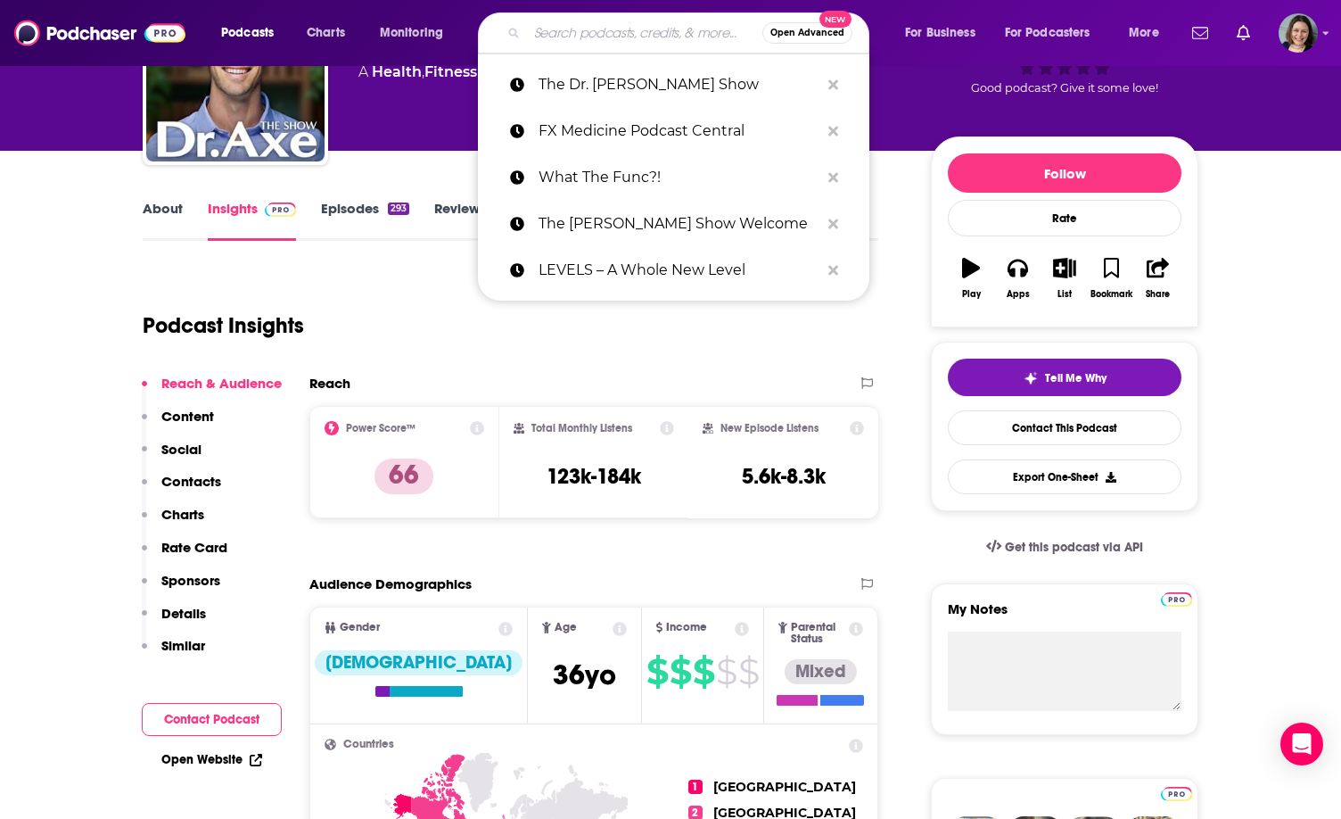
click at [435, 235] on link "Reviews" at bounding box center [460, 220] width 52 height 41
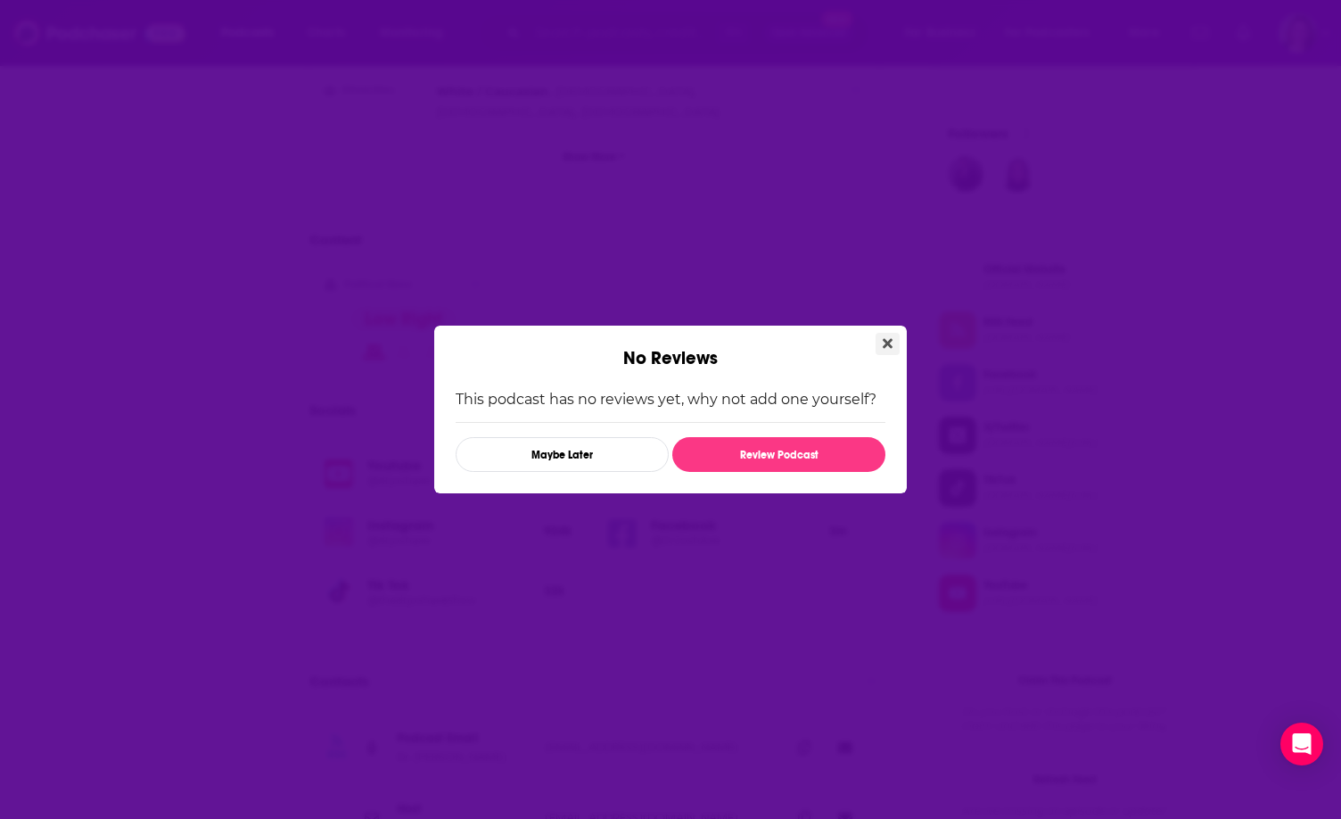
click at [883, 341] on icon "Close" at bounding box center [888, 343] width 10 height 14
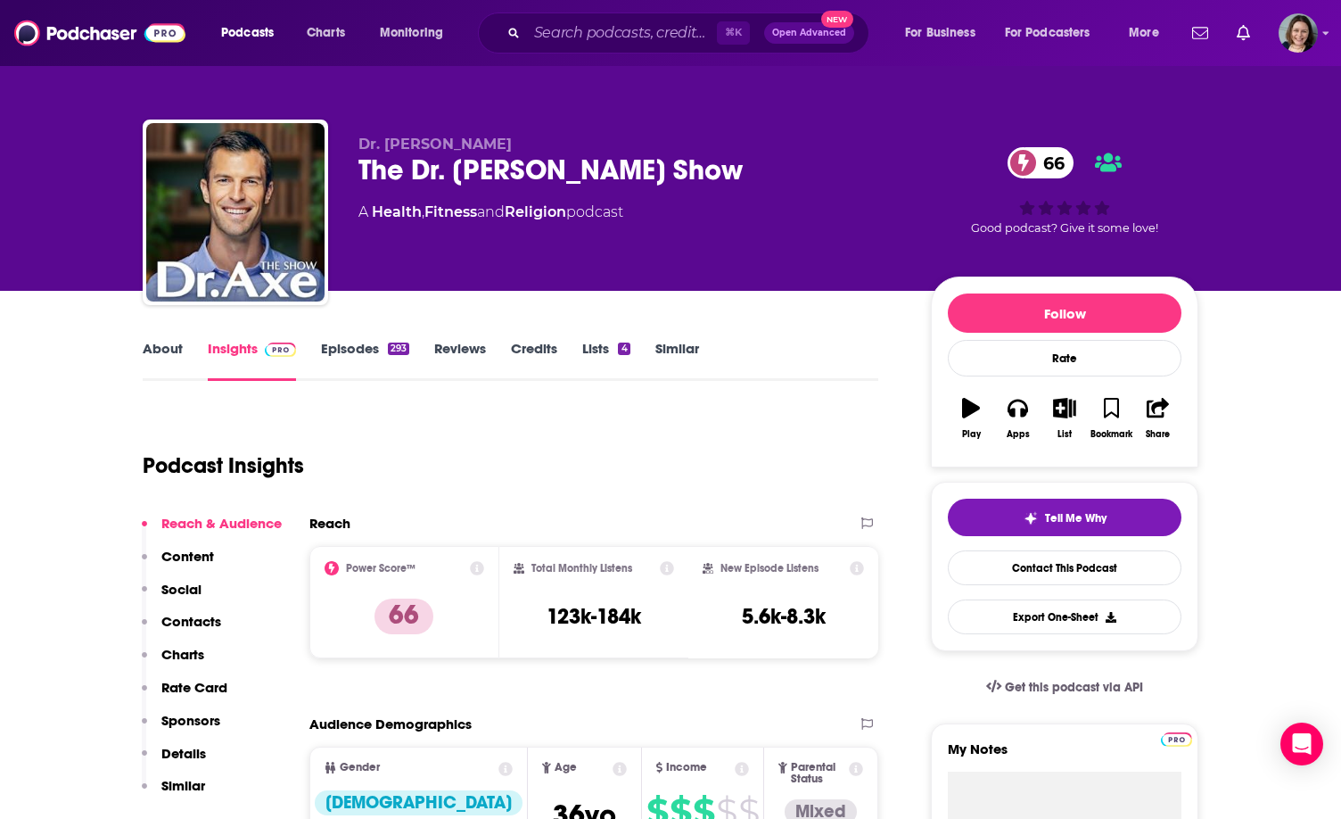
click at [177, 353] on link "About" at bounding box center [163, 360] width 40 height 41
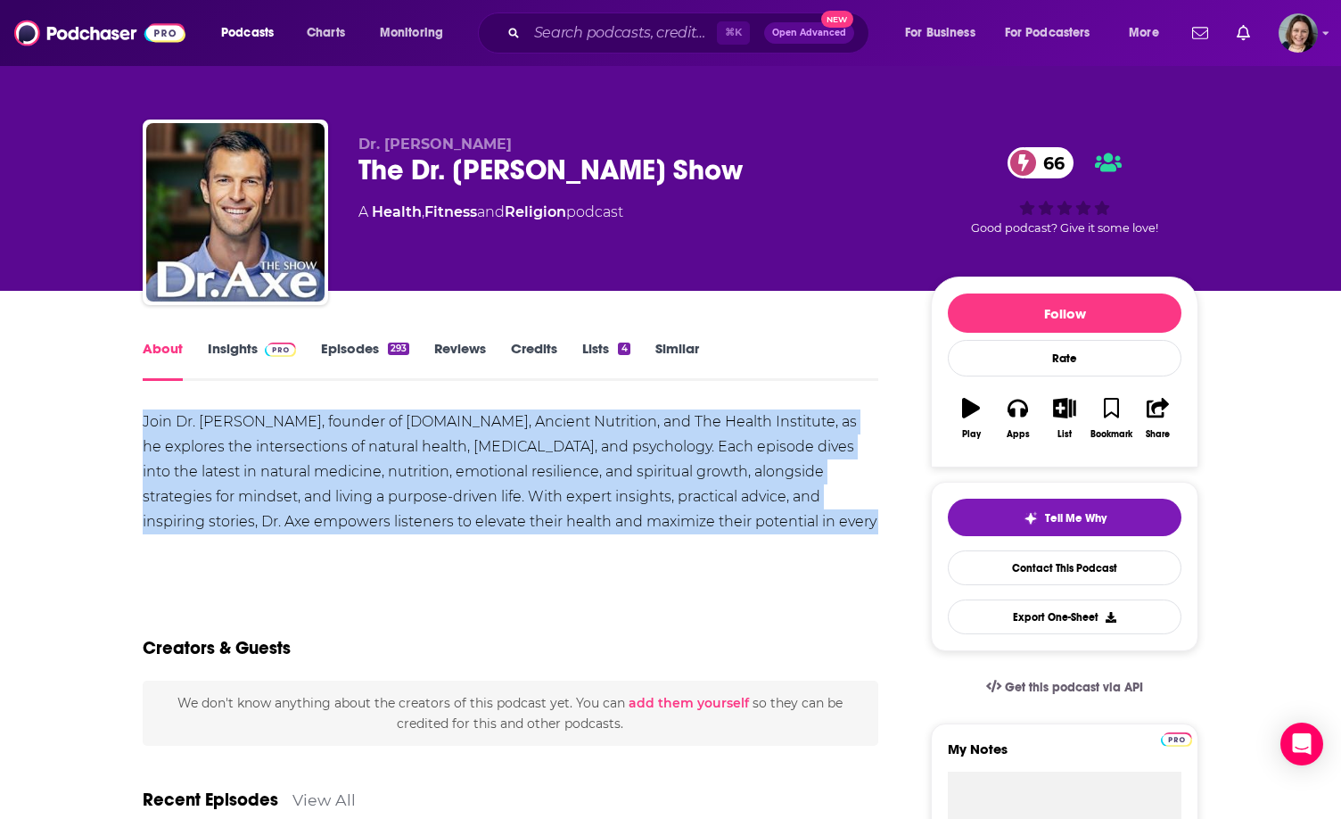
drag, startPoint x: 144, startPoint y: 423, endPoint x: 820, endPoint y: 538, distance: 684.9
click at [820, 538] on div "Join Dr. [PERSON_NAME], founder of [DOMAIN_NAME], Ancient Nutrition, and The He…" at bounding box center [511, 490] width 736 height 163
copy div "Join Dr. [PERSON_NAME], founder of [DOMAIN_NAME], Ancient Nutrition, and The He…"
click at [820, 538] on div "Join Dr. [PERSON_NAME], founder of [DOMAIN_NAME], Ancient Nutrition, and The He…" at bounding box center [511, 490] width 736 height 163
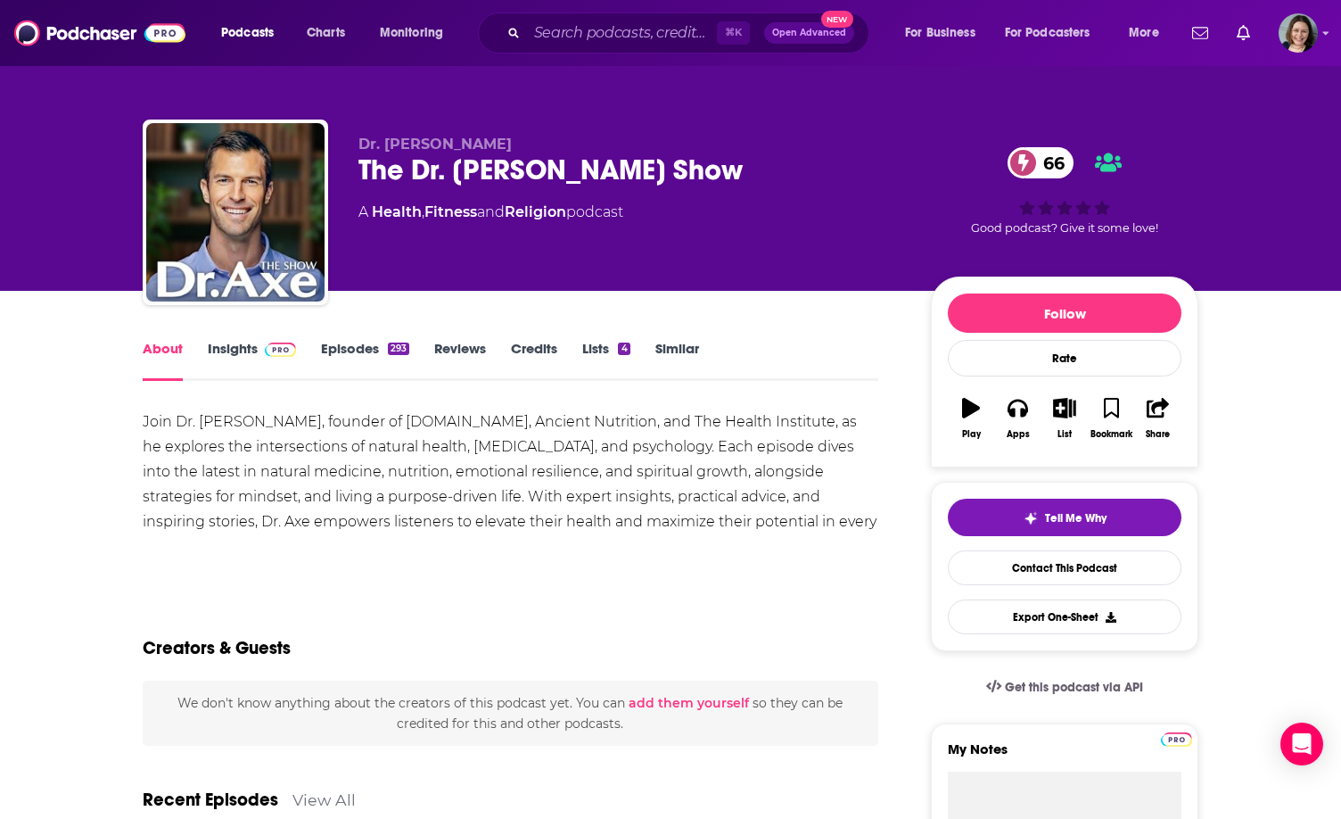
click at [228, 357] on link "Insights" at bounding box center [252, 360] width 88 height 41
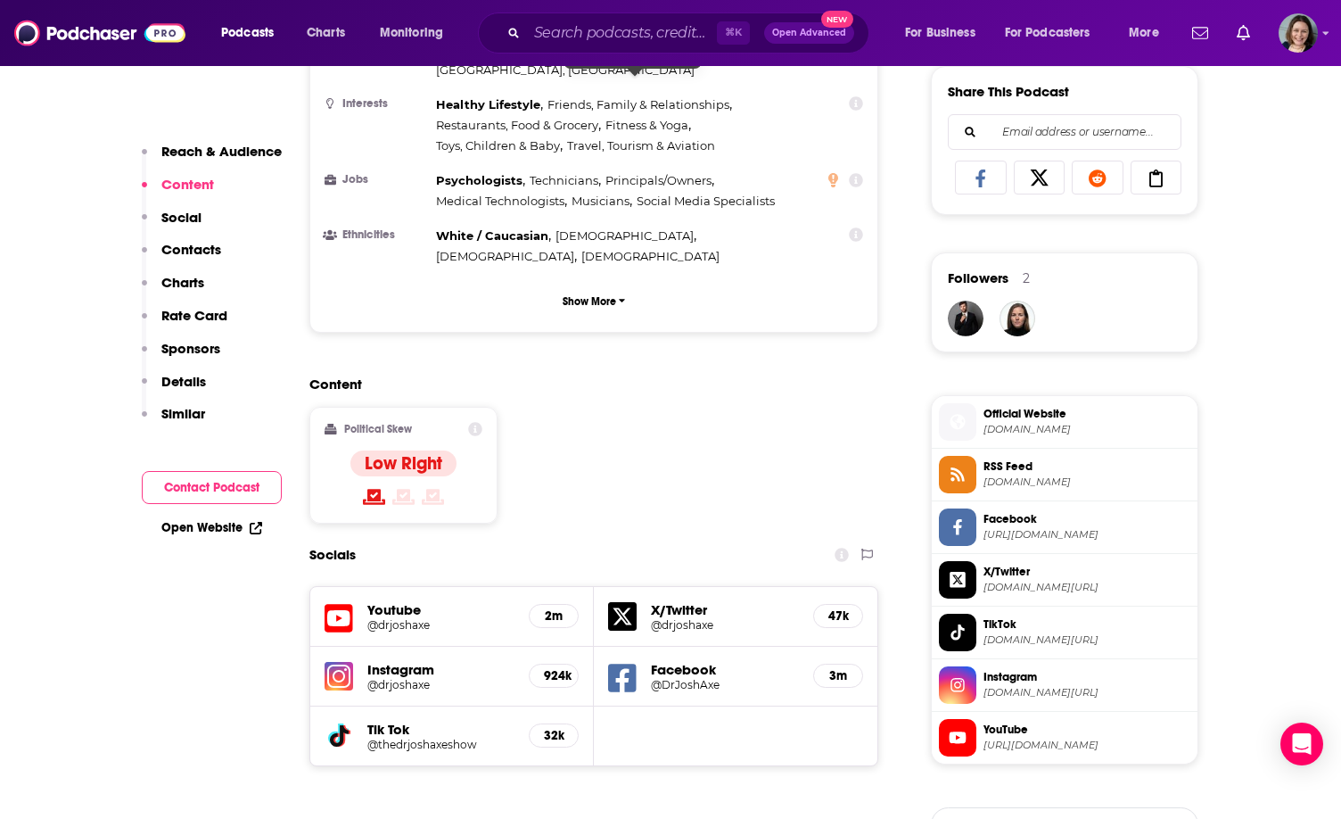
scroll to position [1449, 0]
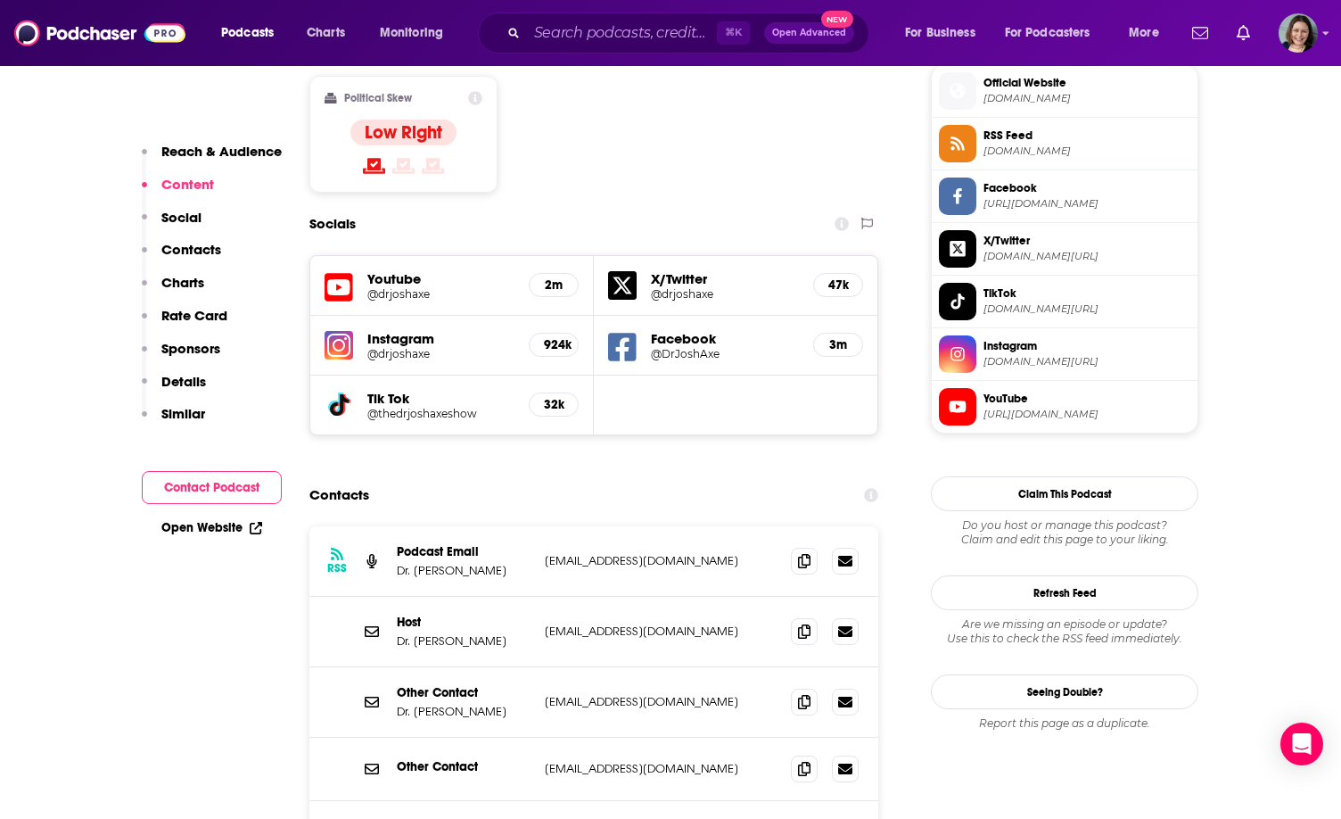
drag, startPoint x: 528, startPoint y: 474, endPoint x: 730, endPoint y: 479, distance: 201.6
click at [0, 0] on div "Podcast Email Dr. [PERSON_NAME] Axe [EMAIL_ADDRESS][DOMAIN_NAME] [PERSON_NAME][…" at bounding box center [0, 0] width 0 height 0
copy div "[EMAIL_ADDRESS][DOMAIN_NAME]"
drag, startPoint x: 534, startPoint y: 535, endPoint x: 748, endPoint y: 537, distance: 214.1
click at [748, 597] on div "Host Dr. [PERSON_NAME] [EMAIL_ADDRESS][DOMAIN_NAME] [EMAIL_ADDRESS][DOMAIN_NAME]" at bounding box center [593, 632] width 569 height 70
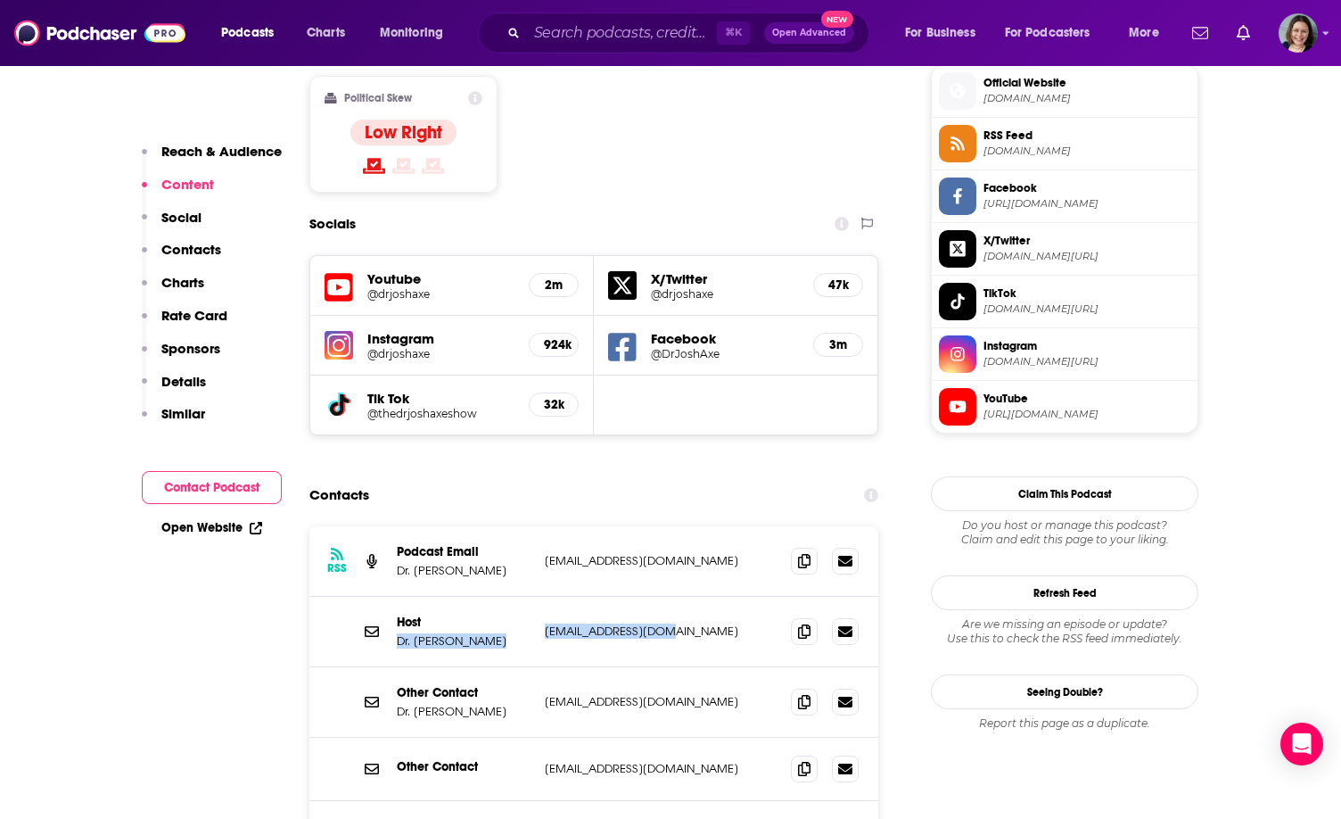
click at [748, 623] on p "[EMAIL_ADDRESS][DOMAIN_NAME]" at bounding box center [661, 630] width 232 height 15
drag, startPoint x: 532, startPoint y: 547, endPoint x: 669, endPoint y: 539, distance: 136.7
click at [669, 597] on div "Host Dr. [PERSON_NAME] [EMAIL_ADDRESS][DOMAIN_NAME] [EMAIL_ADDRESS][DOMAIN_NAME]" at bounding box center [593, 632] width 569 height 70
copy div "[EMAIL_ADDRESS][DOMAIN_NAME]"
